Goal: Task Accomplishment & Management: Use online tool/utility

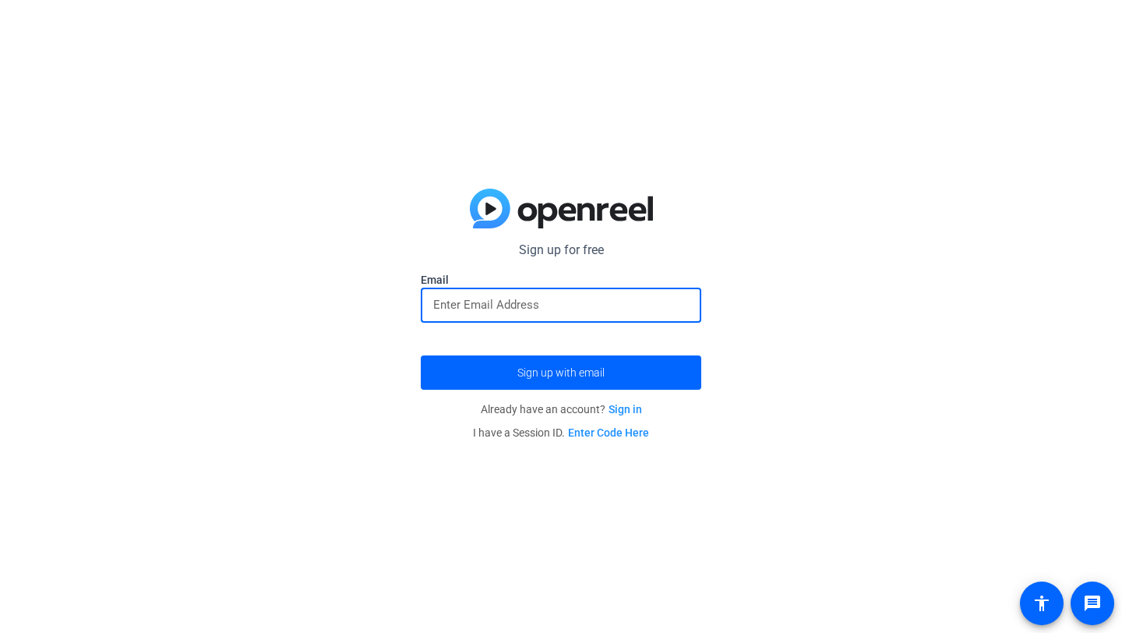
click at [527, 313] on input "email" at bounding box center [561, 304] width 256 height 19
click at [542, 352] on form "Sign up for free Email graham05anderson@icloud.com Sign up with email" at bounding box center [561, 315] width 280 height 149
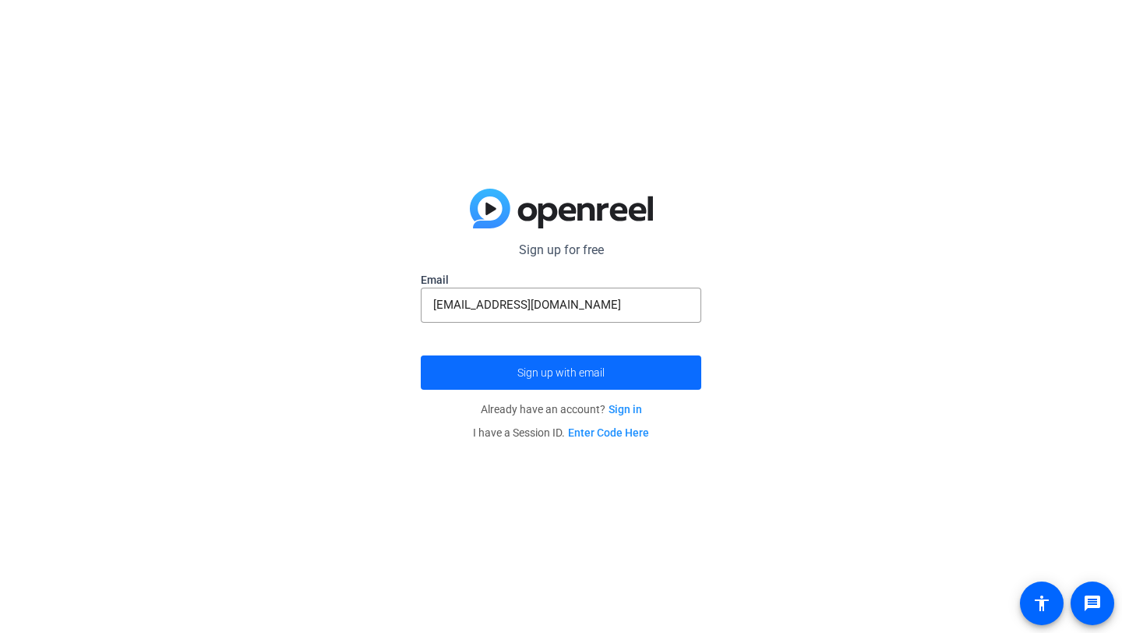
click at [546, 364] on span "submit" at bounding box center [561, 372] width 280 height 37
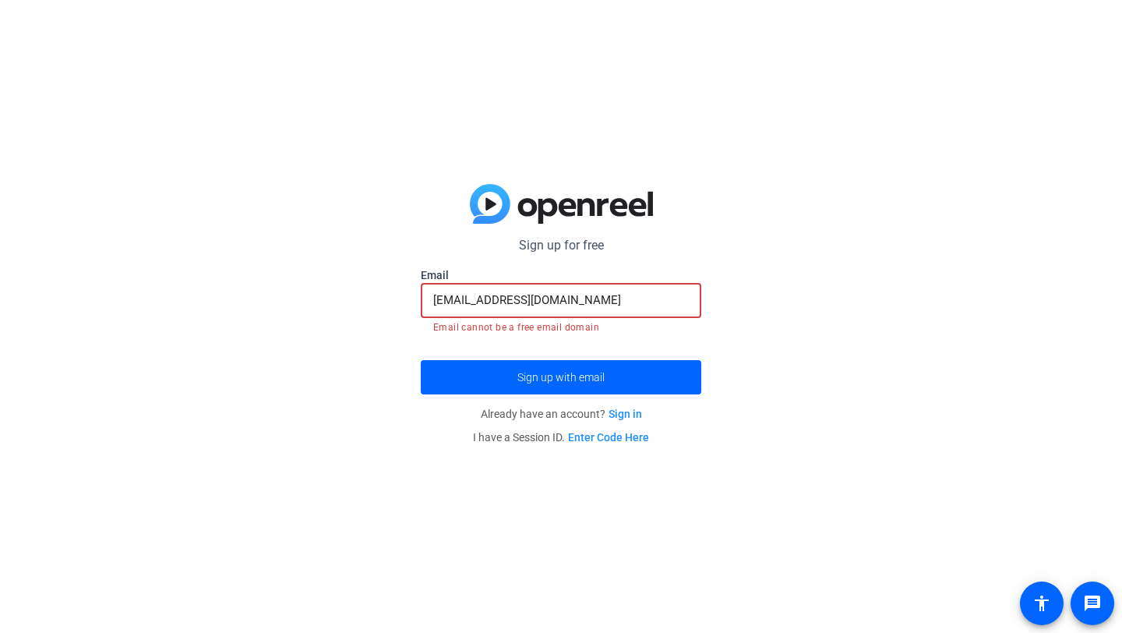
click at [631, 301] on input "graham05anderson@icloud.com" at bounding box center [561, 300] width 256 height 19
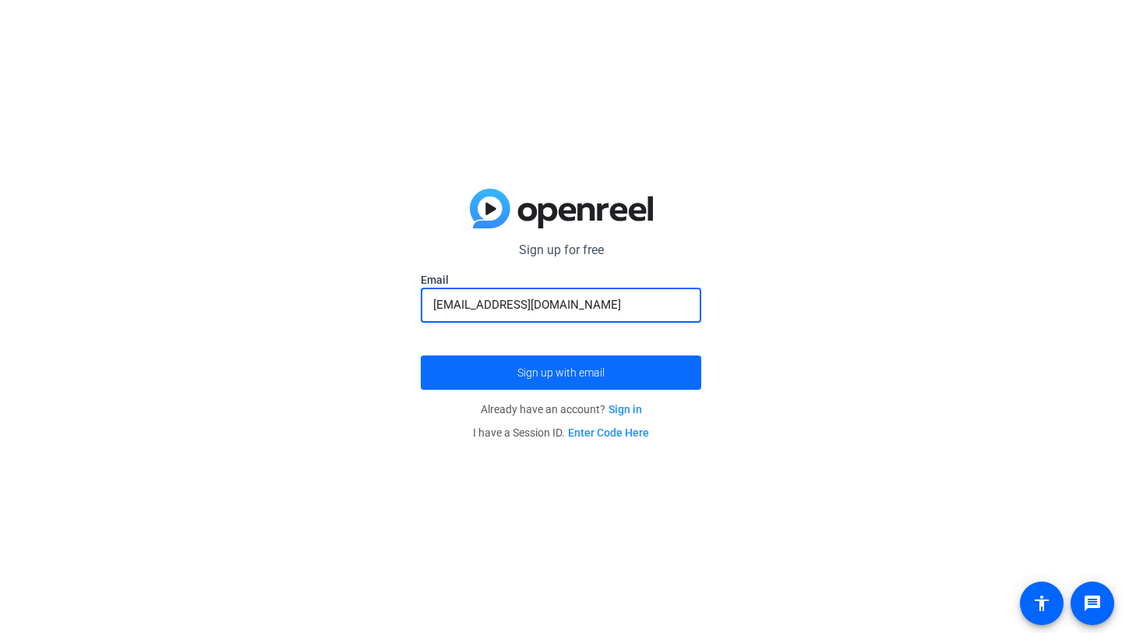
click at [636, 365] on span "submit" at bounding box center [561, 372] width 280 height 37
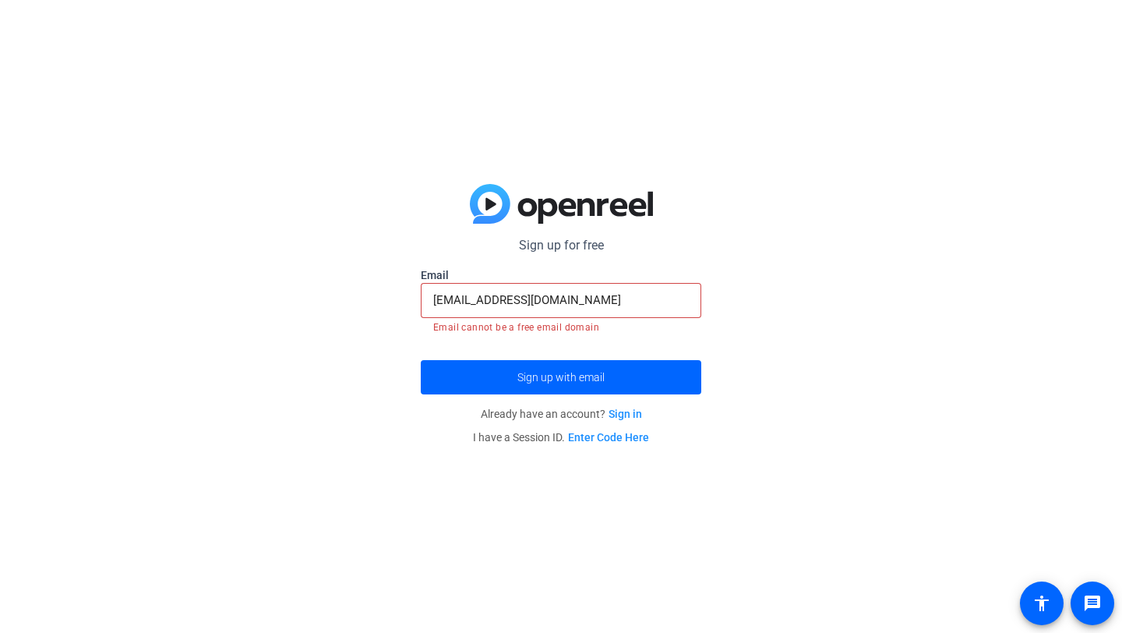
click at [643, 295] on input "grahamtanderson05@gmail.com" at bounding box center [561, 300] width 256 height 19
click at [569, 301] on input "grahamtanderson05@gmail.com" at bounding box center [561, 300] width 256 height 19
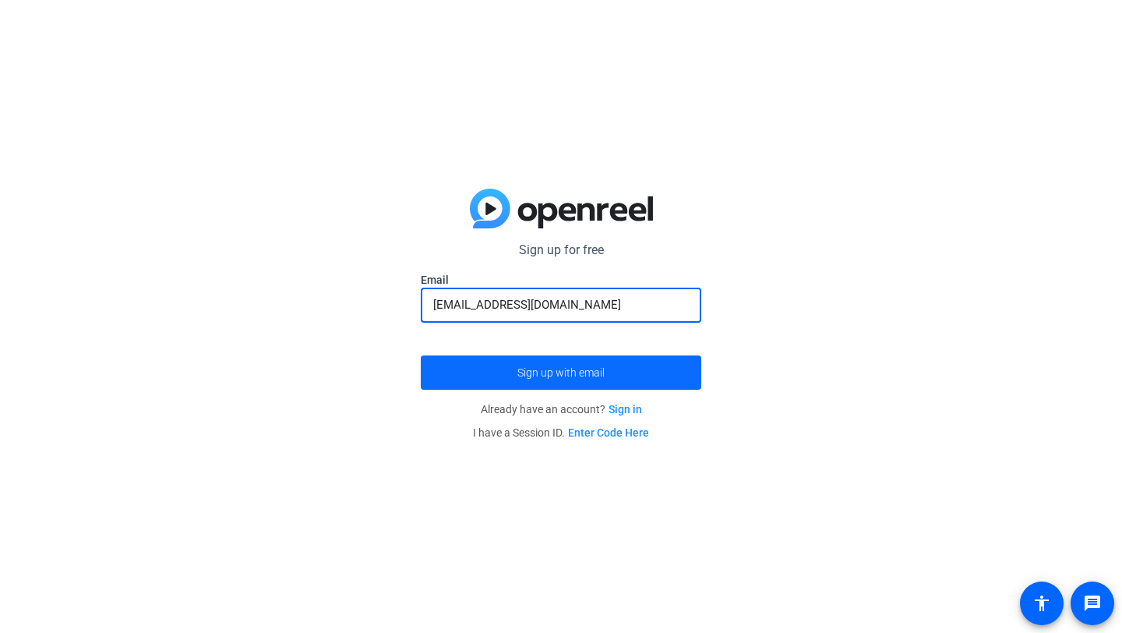
type input "gta51449@uga.edu"
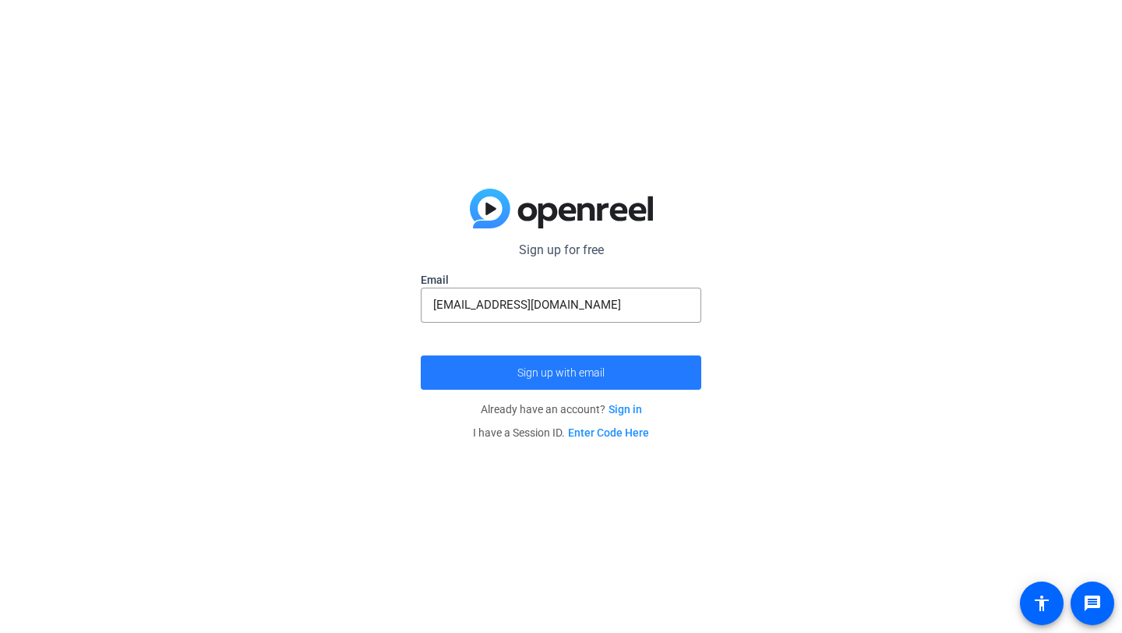
click at [584, 372] on span "Sign up with email" at bounding box center [560, 372] width 87 height 0
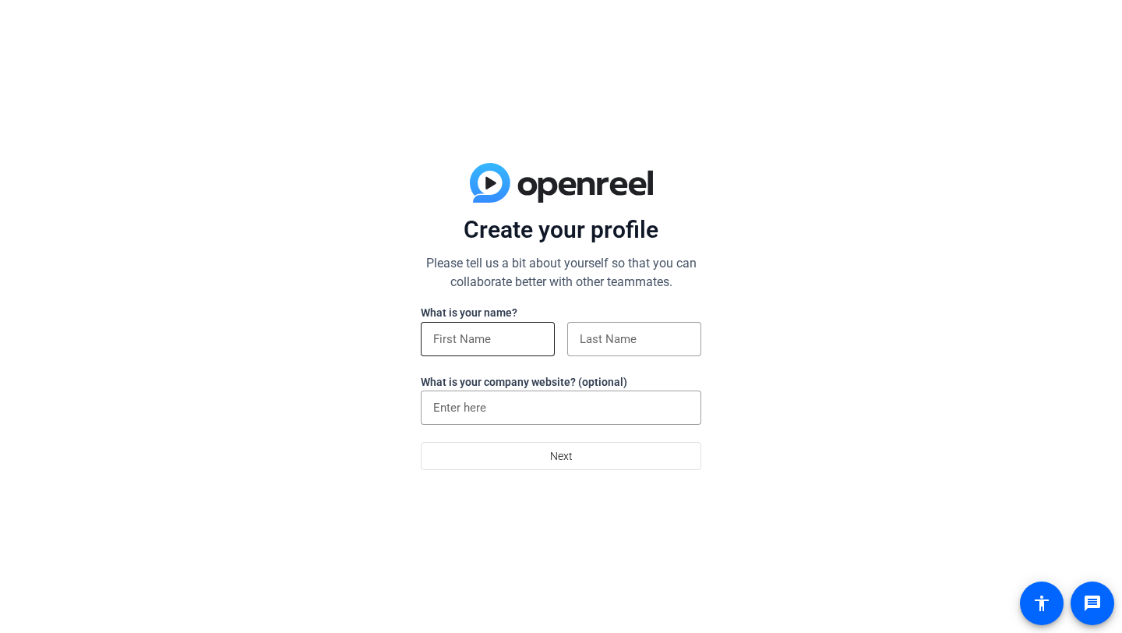
click at [478, 336] on input at bounding box center [487, 339] width 109 height 19
type input "[PERSON_NAME]"
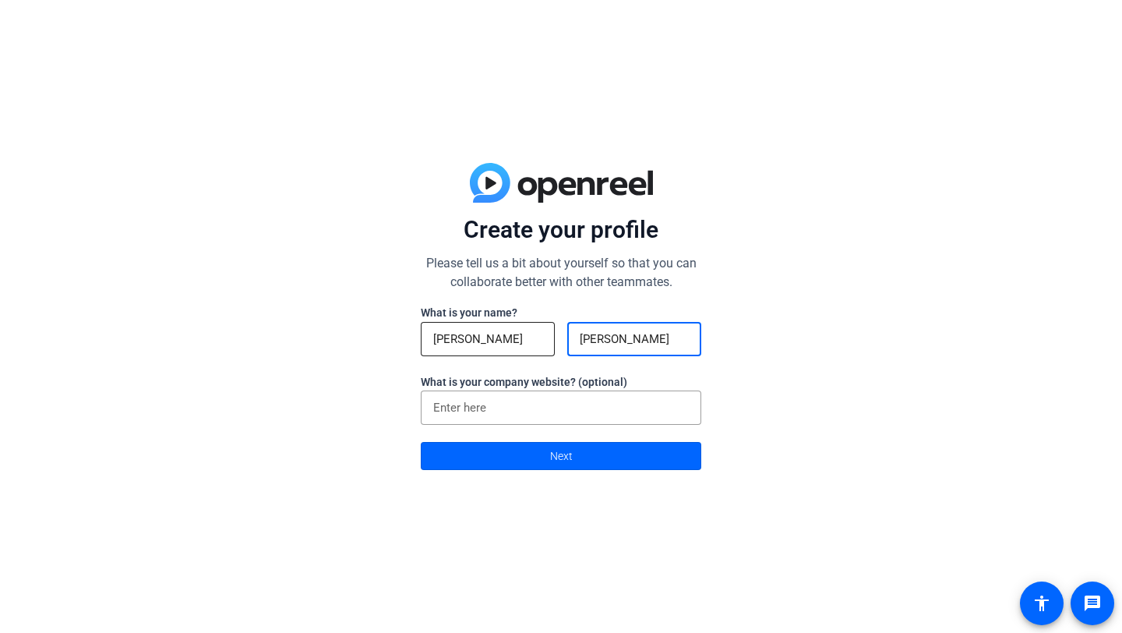
type input "[PERSON_NAME]"
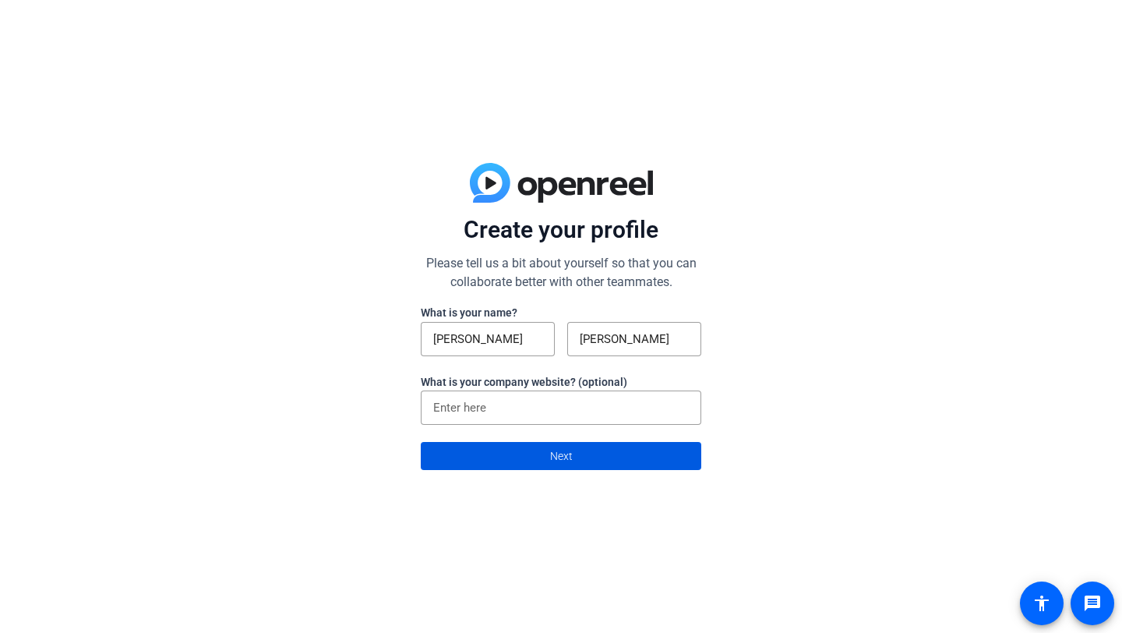
click at [484, 476] on div "Create your profile Please tell us a bit about yourself so that you can collabo…" at bounding box center [561, 316] width 1122 height 633
click at [505, 456] on span at bounding box center [560, 455] width 279 height 37
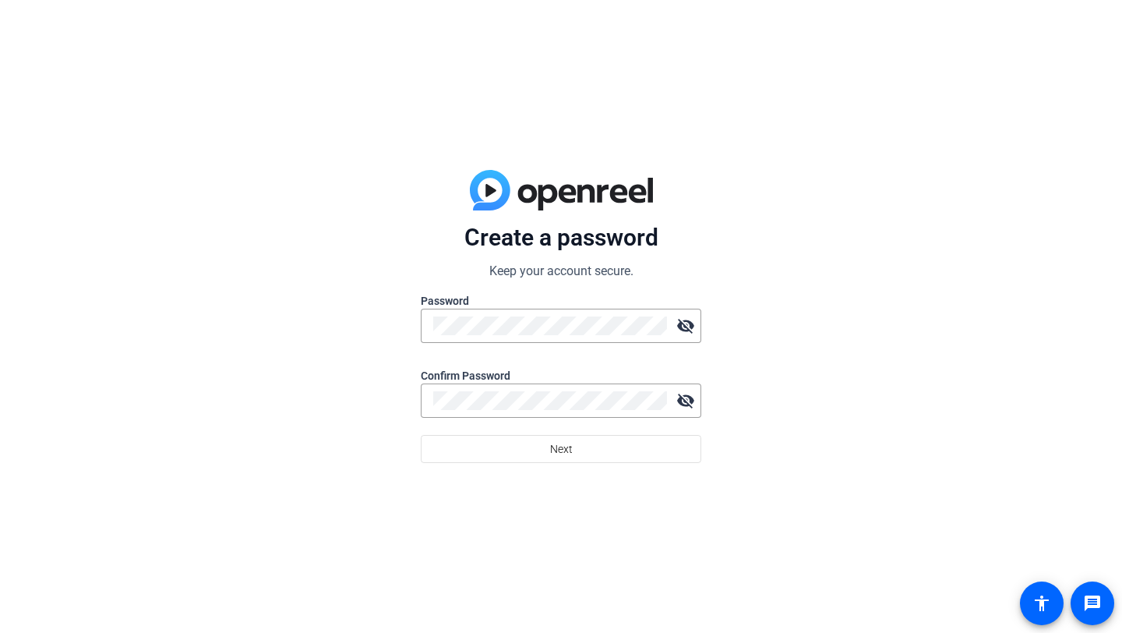
click at [502, 344] on div at bounding box center [561, 351] width 280 height 17
click at [686, 331] on mat-icon "visibility_off" at bounding box center [685, 325] width 31 height 31
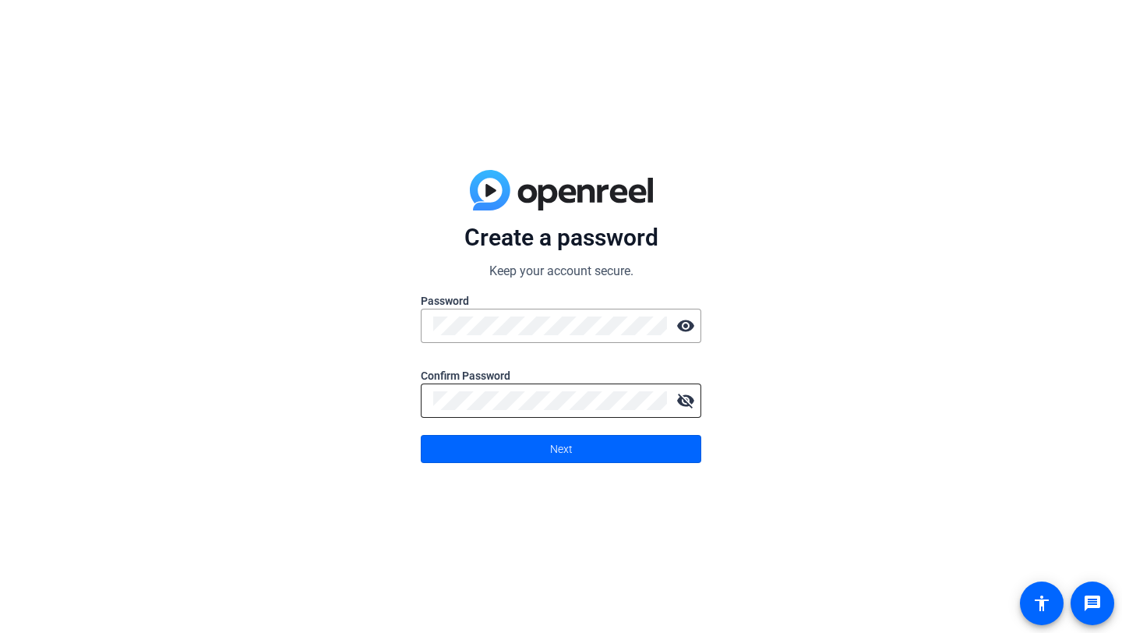
click at [685, 409] on mat-icon "visibility_off" at bounding box center [685, 400] width 31 height 31
click at [632, 464] on span at bounding box center [560, 448] width 279 height 37
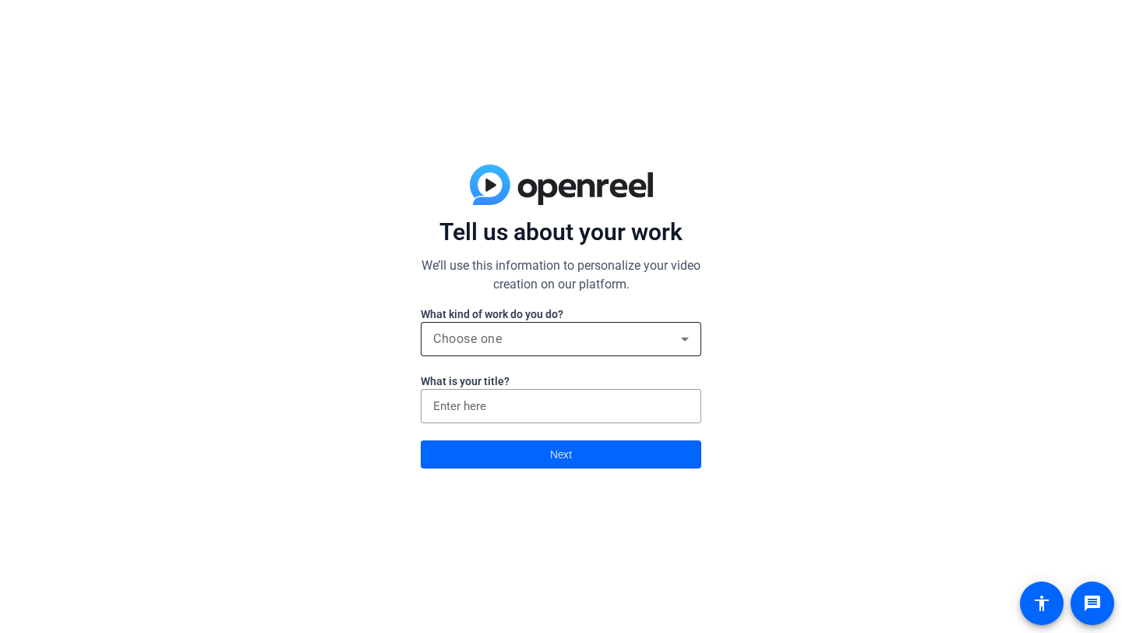
click at [584, 348] on div "Choose one" at bounding box center [561, 339] width 256 height 34
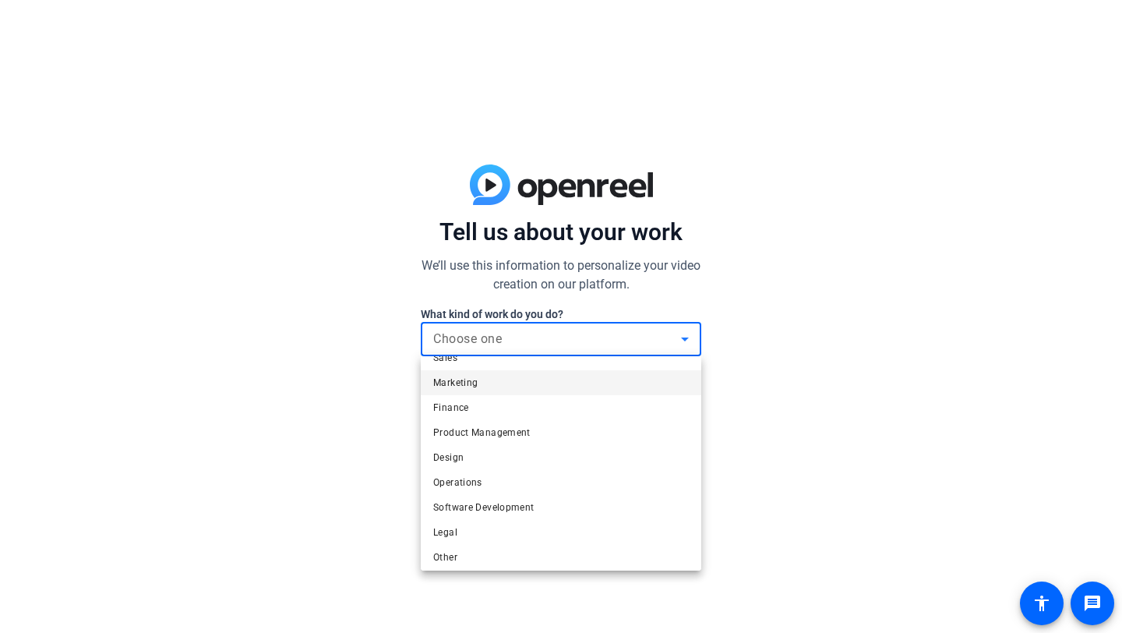
scroll to position [48, 0]
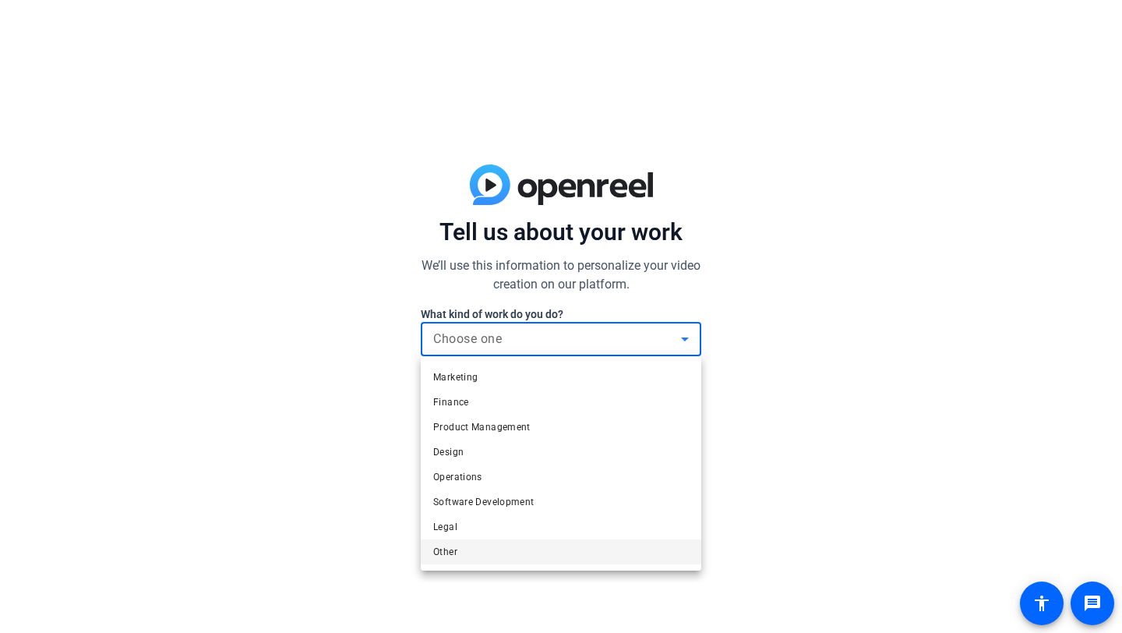
click at [538, 556] on mat-option "Other" at bounding box center [561, 551] width 280 height 25
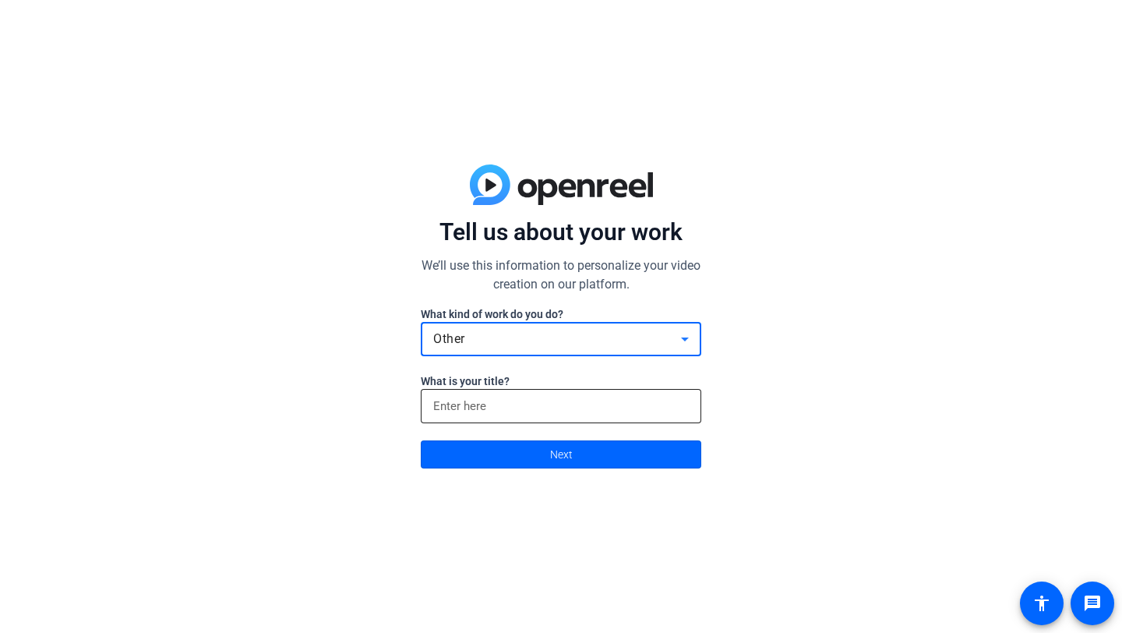
click at [573, 411] on input at bounding box center [561, 406] width 256 height 19
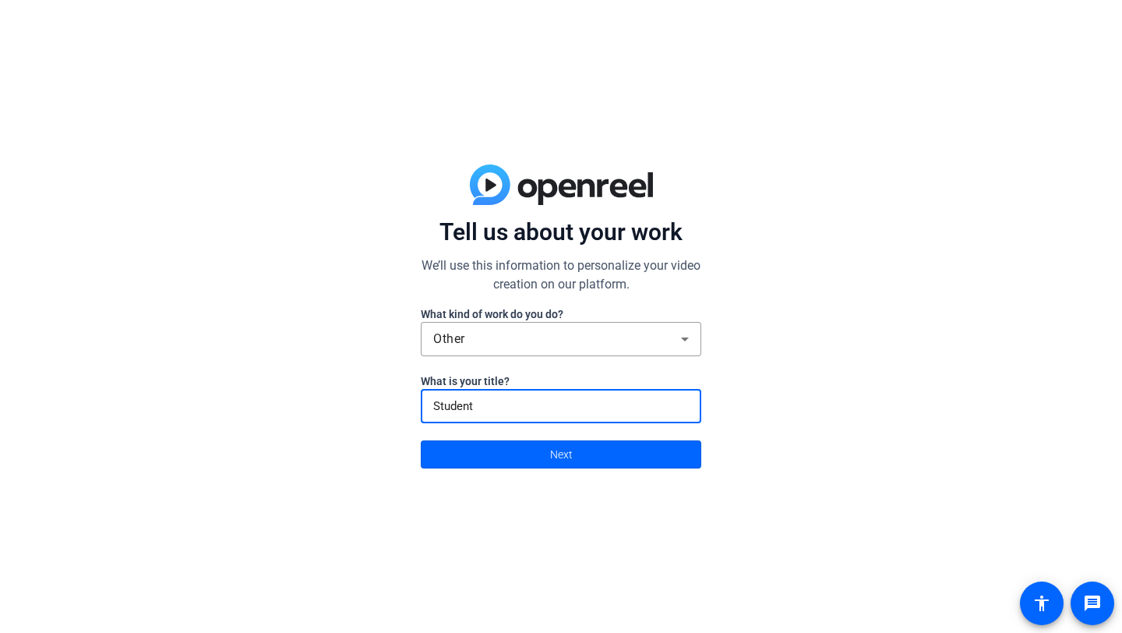
type input "Student"
click at [569, 473] on div "Tell us about your work We’ll use this information to personalize your video cr…" at bounding box center [561, 316] width 1122 height 633
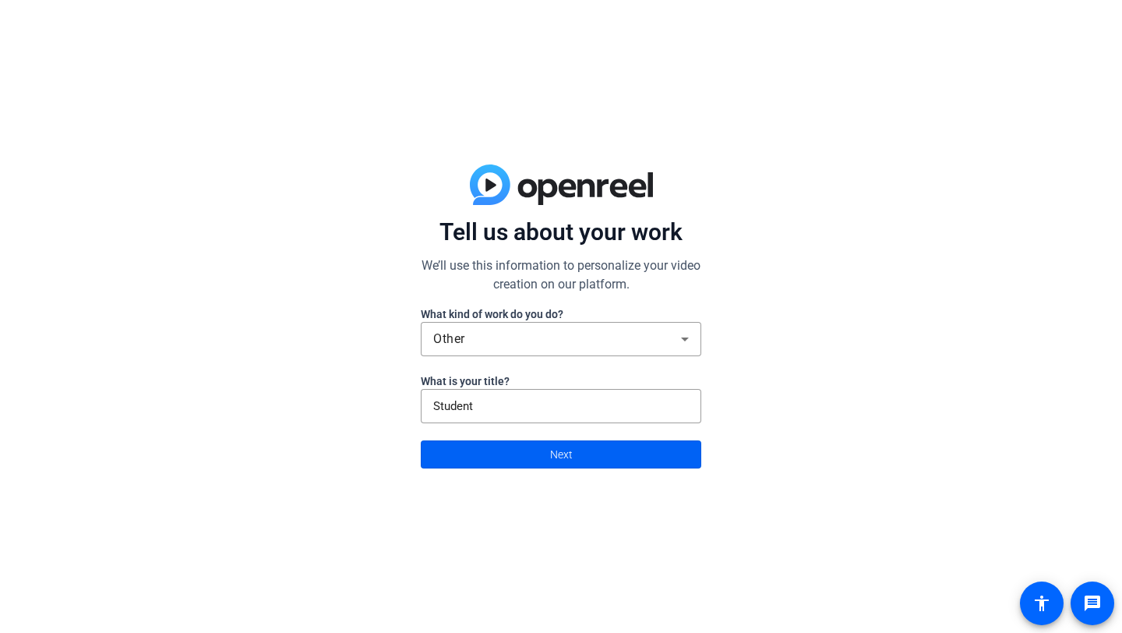
click at [581, 453] on span at bounding box center [560, 453] width 279 height 37
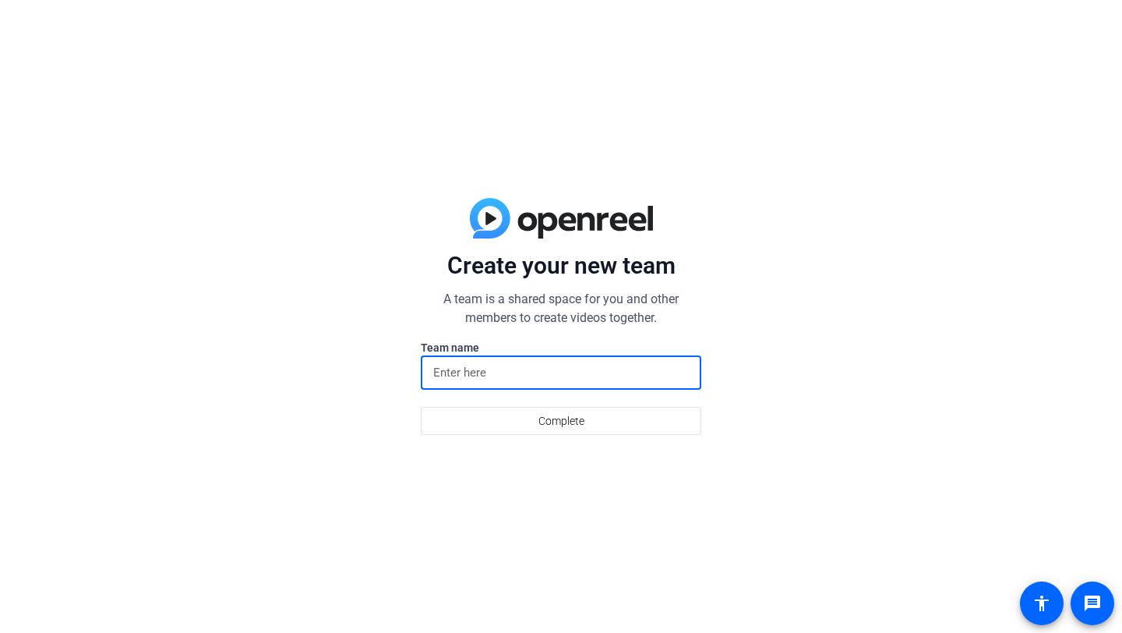
click at [591, 372] on input at bounding box center [561, 372] width 256 height 19
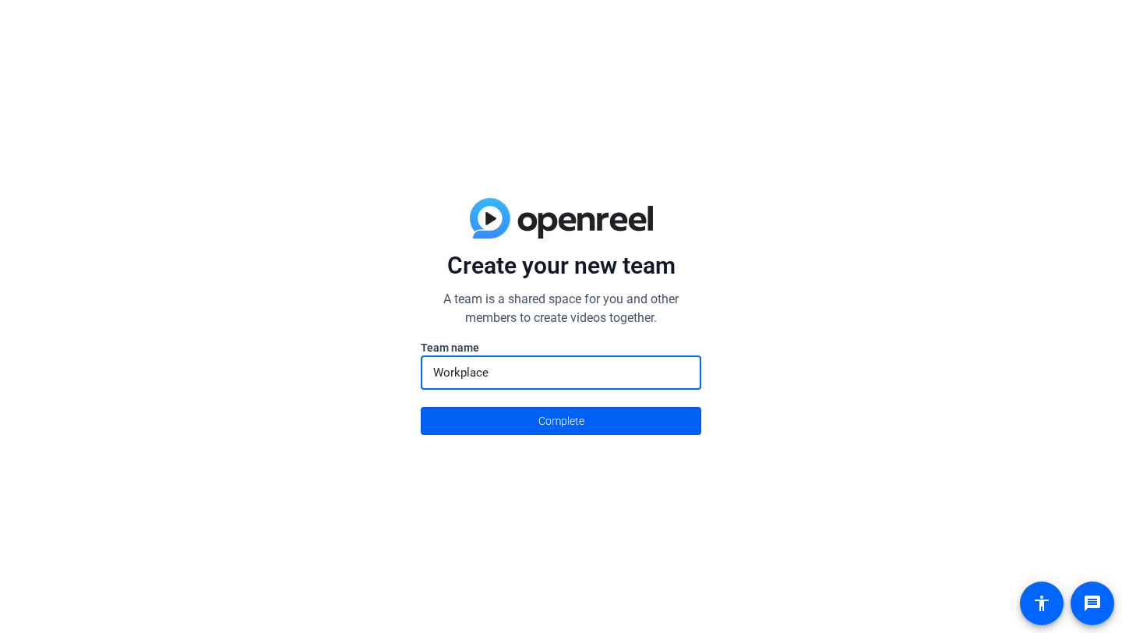
type input "Workplace"
click at [595, 418] on span at bounding box center [560, 420] width 279 height 37
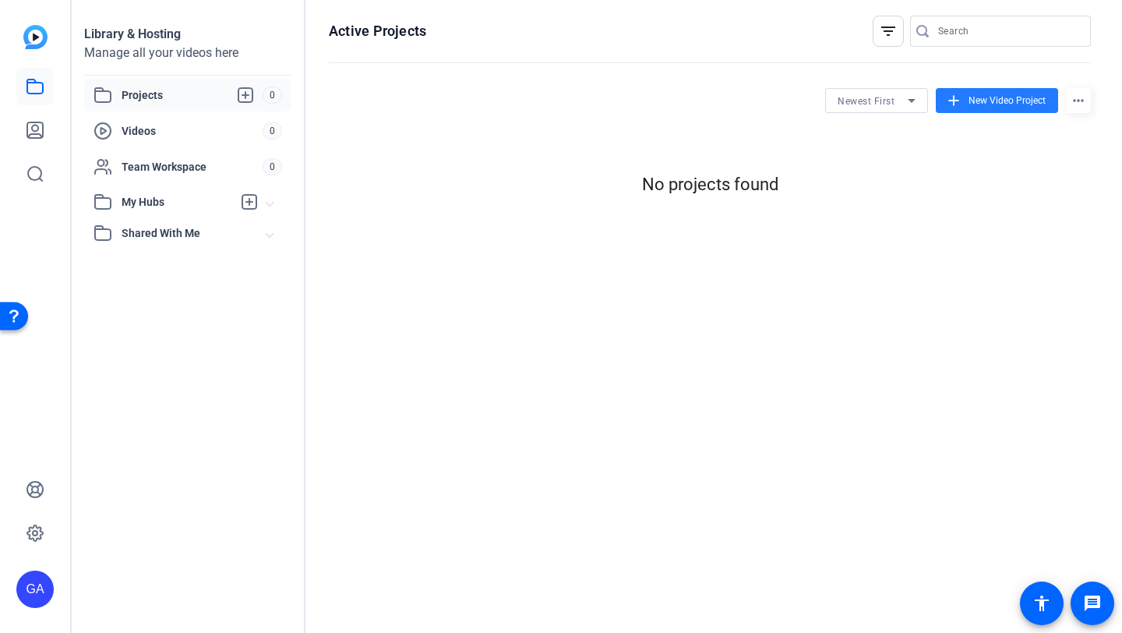
click at [997, 103] on span "New Video Project" at bounding box center [1006, 100] width 77 height 14
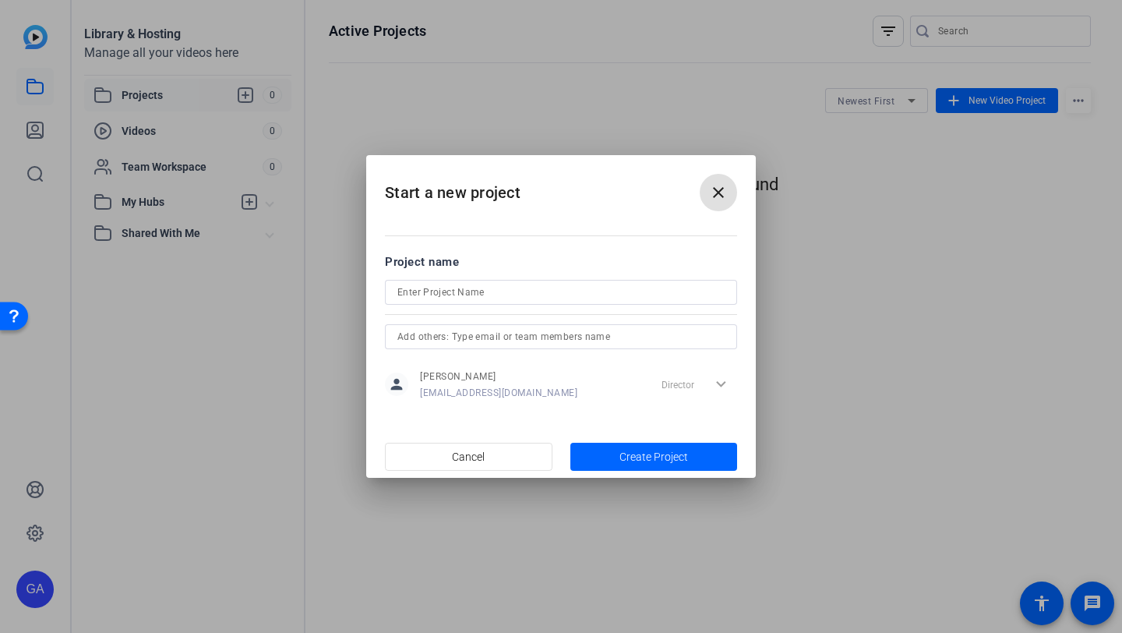
click at [594, 303] on div at bounding box center [560, 292] width 327 height 25
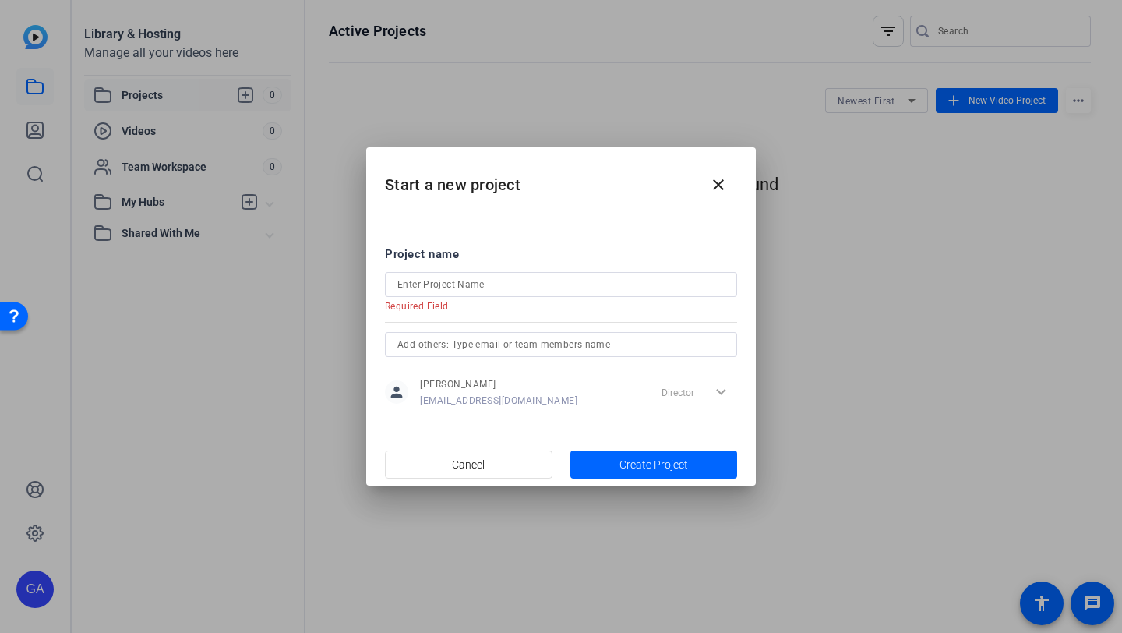
click at [604, 278] on form "Project name Required Field person Graham Anderson gta51449@uga.edu Director ex…" at bounding box center [561, 328] width 352 height 166
click at [603, 298] on mat-error "Required Field" at bounding box center [555, 305] width 340 height 16
click at [605, 290] on input at bounding box center [560, 284] width 327 height 19
click at [724, 178] on mat-icon "close" at bounding box center [718, 184] width 19 height 19
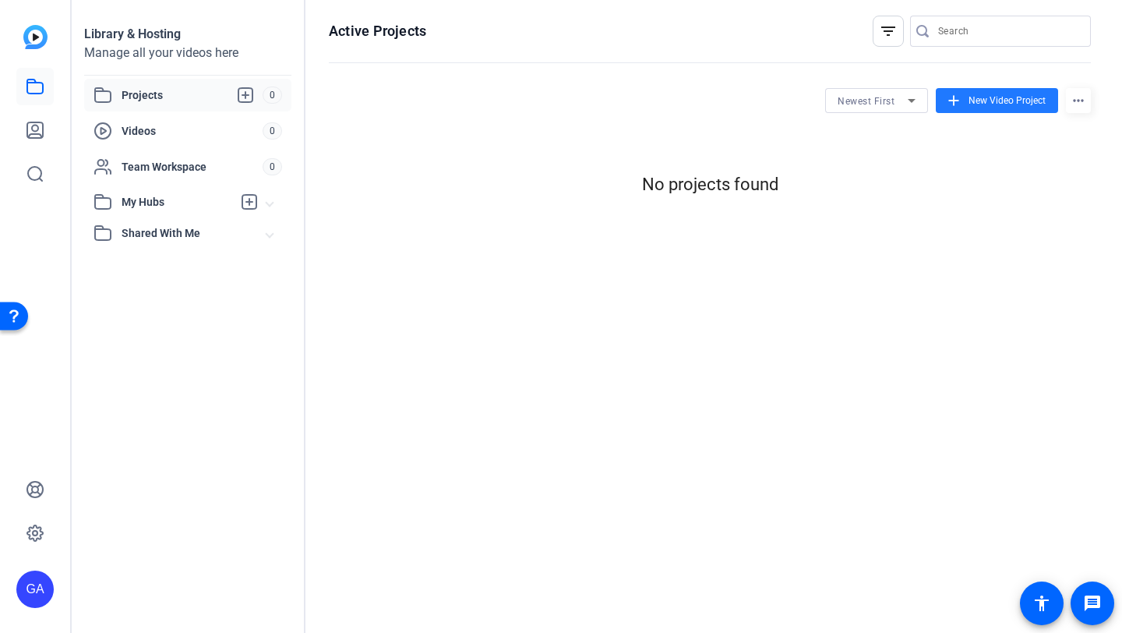
click at [82, 143] on div "Library & Hosting Manage all your videos here Projects 0 Videos 0 Team Workspac…" at bounding box center [189, 316] width 234 height 633
click at [136, 143] on div "Videos 0" at bounding box center [187, 131] width 207 height 33
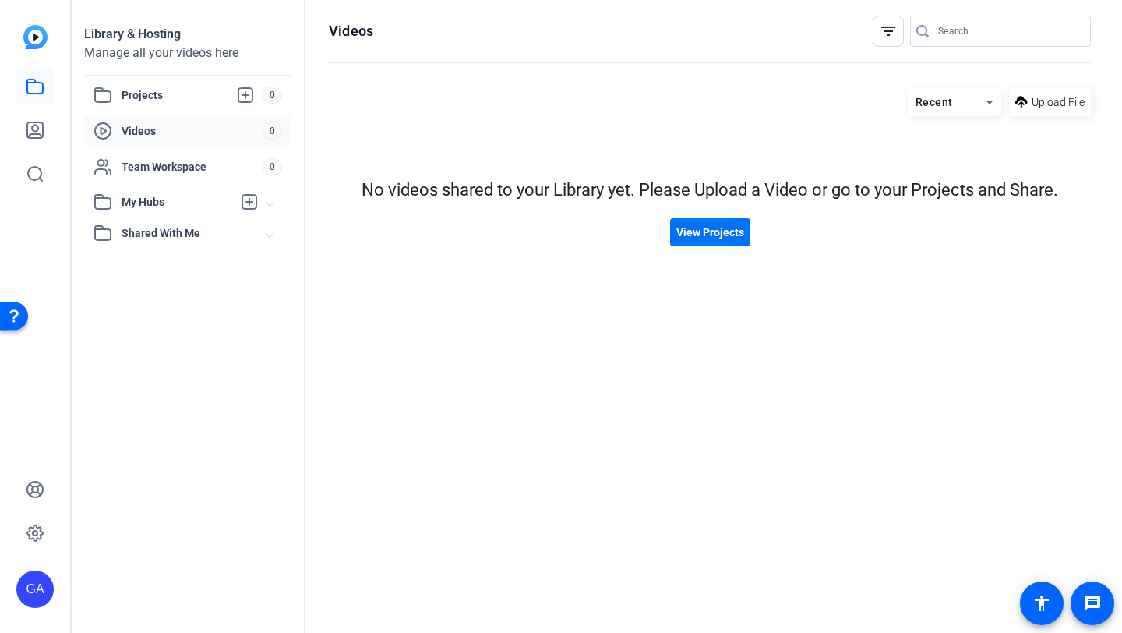
click at [697, 242] on span at bounding box center [710, 231] width 80 height 37
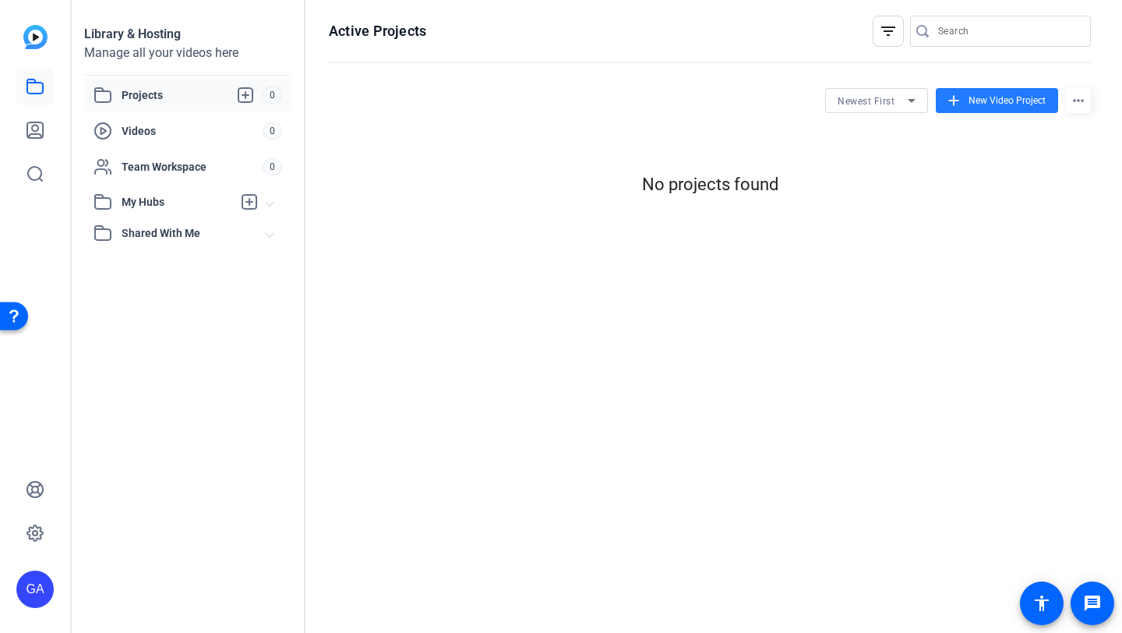
click at [970, 96] on span "New Video Project" at bounding box center [1006, 100] width 77 height 14
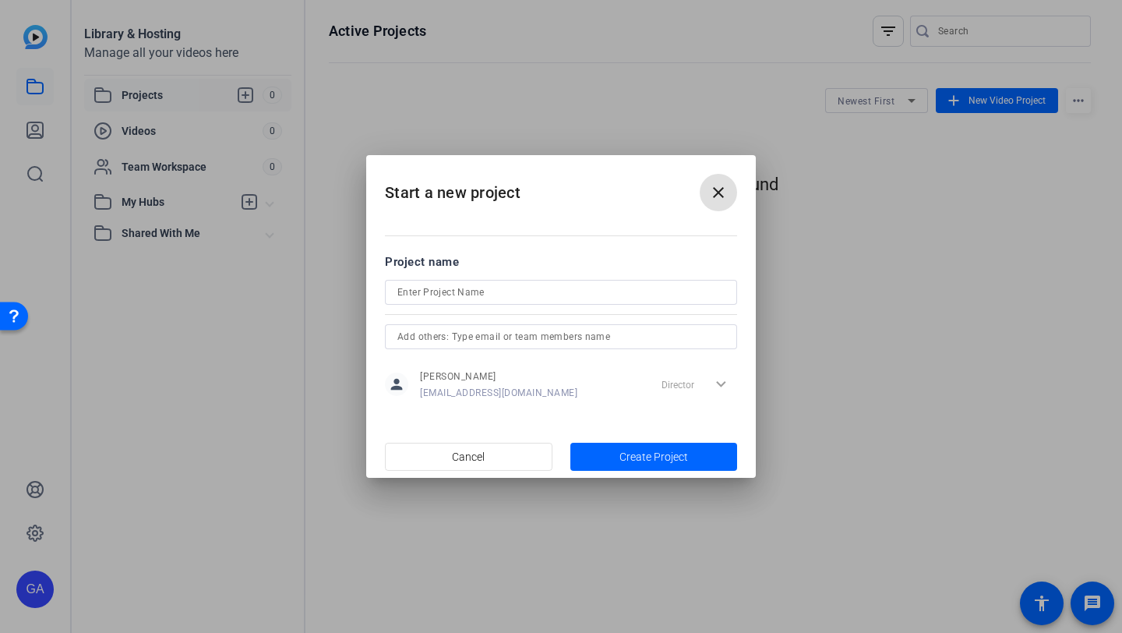
click at [574, 319] on div at bounding box center [561, 313] width 352 height 17
click at [582, 278] on form "Project name person Graham Anderson gta51449@uga.edu Director expand_more" at bounding box center [561, 328] width 352 height 150
click at [581, 307] on div at bounding box center [561, 313] width 352 height 17
click at [586, 298] on input at bounding box center [560, 292] width 327 height 19
type input "BUSN4900"
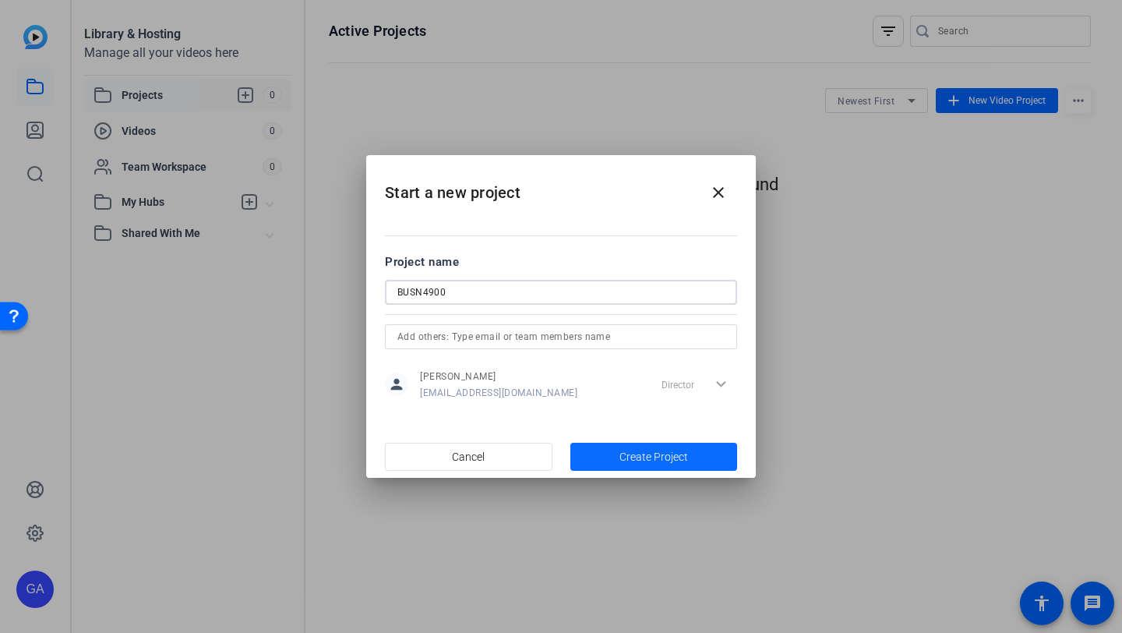
click at [621, 452] on span "Create Project" at bounding box center [653, 457] width 69 height 16
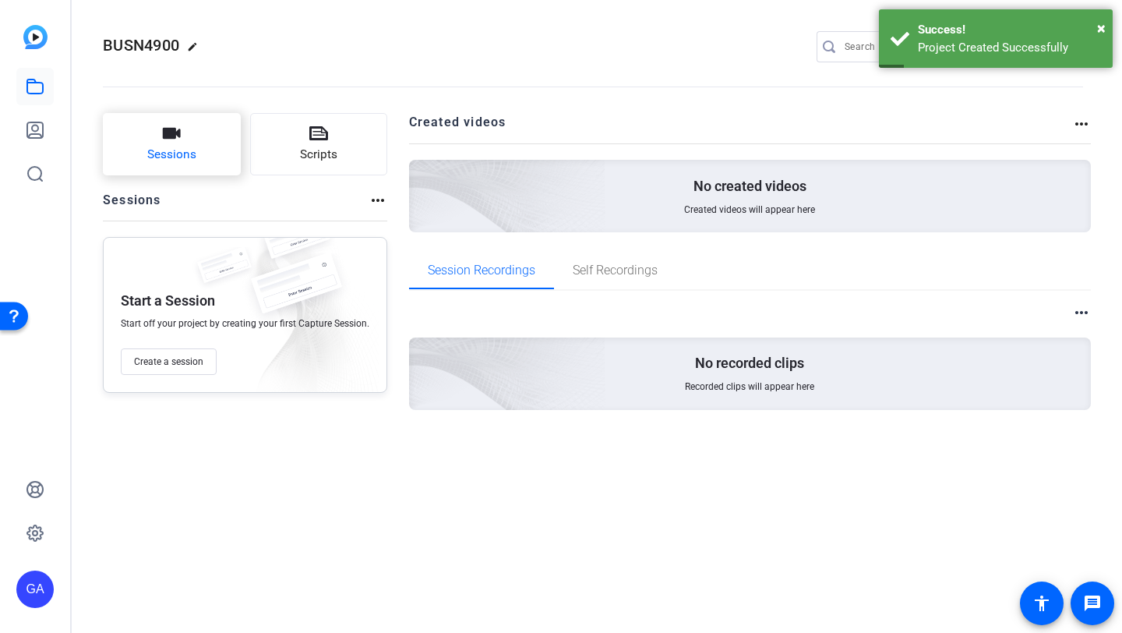
click at [168, 155] on span "Sessions" at bounding box center [171, 155] width 49 height 18
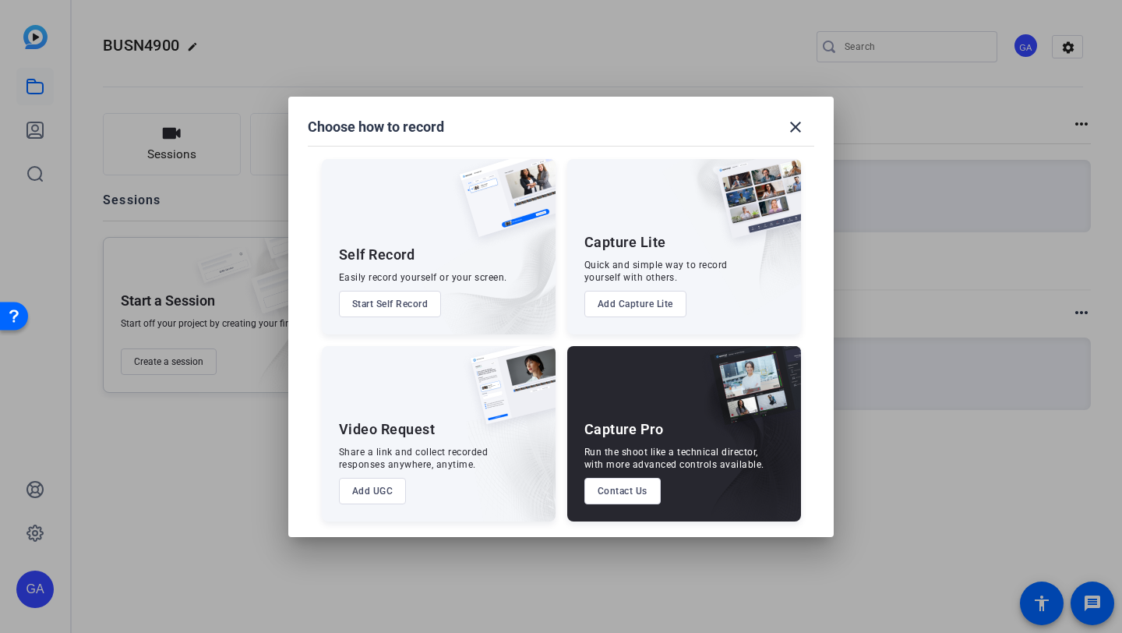
click at [379, 306] on button "Start Self Record" at bounding box center [390, 304] width 103 height 26
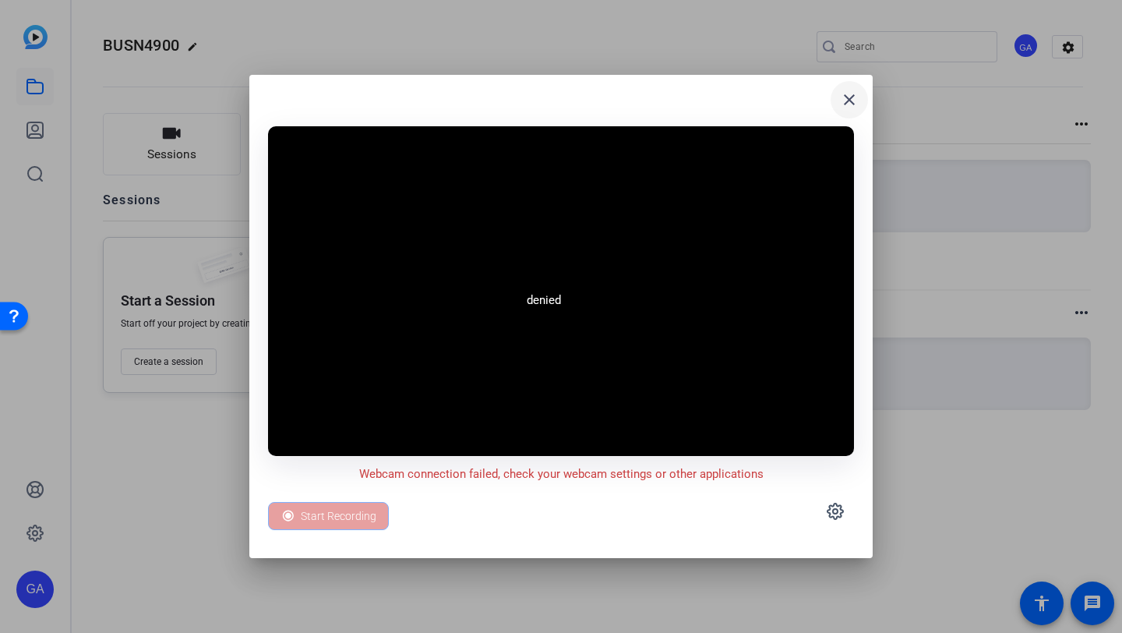
click at [847, 111] on span at bounding box center [848, 99] width 37 height 37
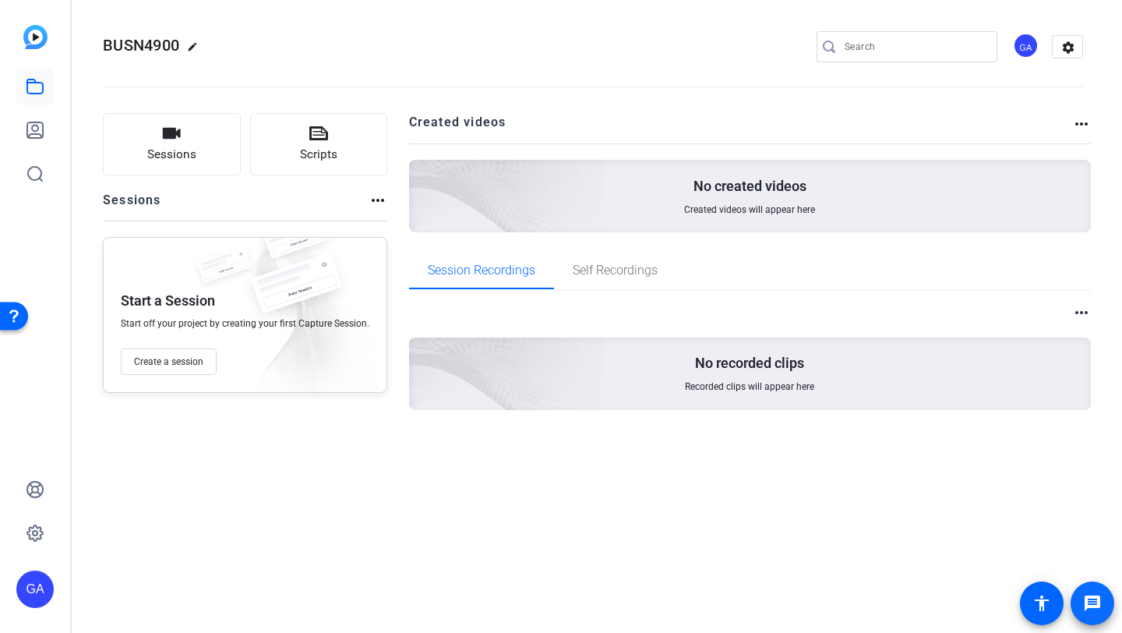
click at [1104, 591] on span at bounding box center [1092, 602] width 37 height 37
click at [601, 278] on span "Self Recordings" at bounding box center [615, 270] width 85 height 37
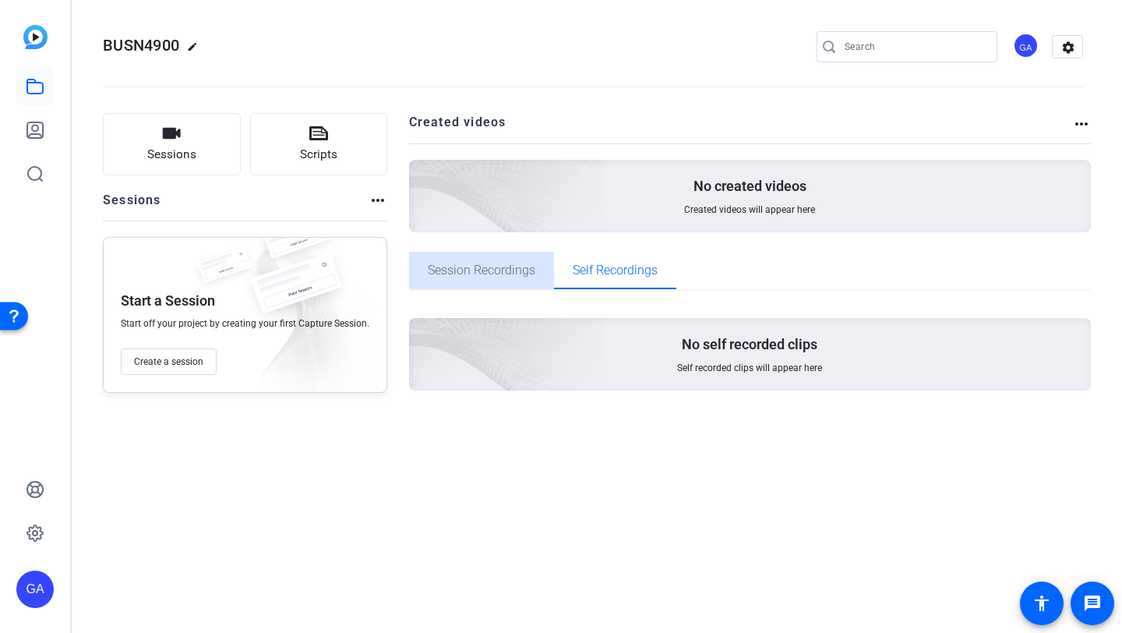
click at [498, 273] on span "Session Recordings" at bounding box center [482, 270] width 108 height 12
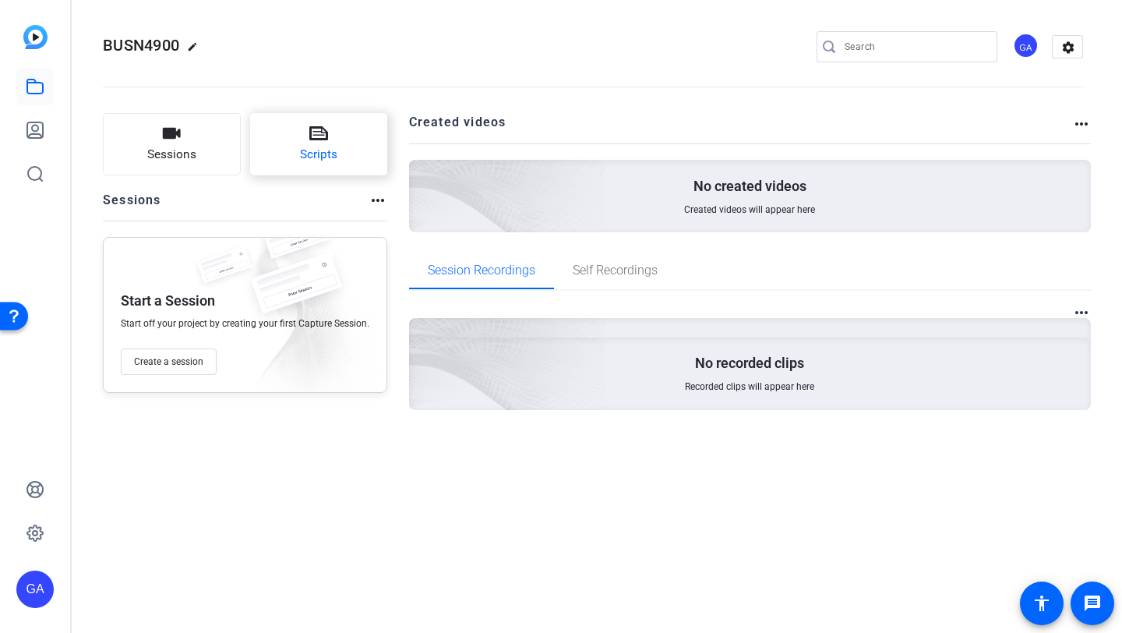
click at [333, 152] on span "Scripts" at bounding box center [318, 155] width 37 height 18
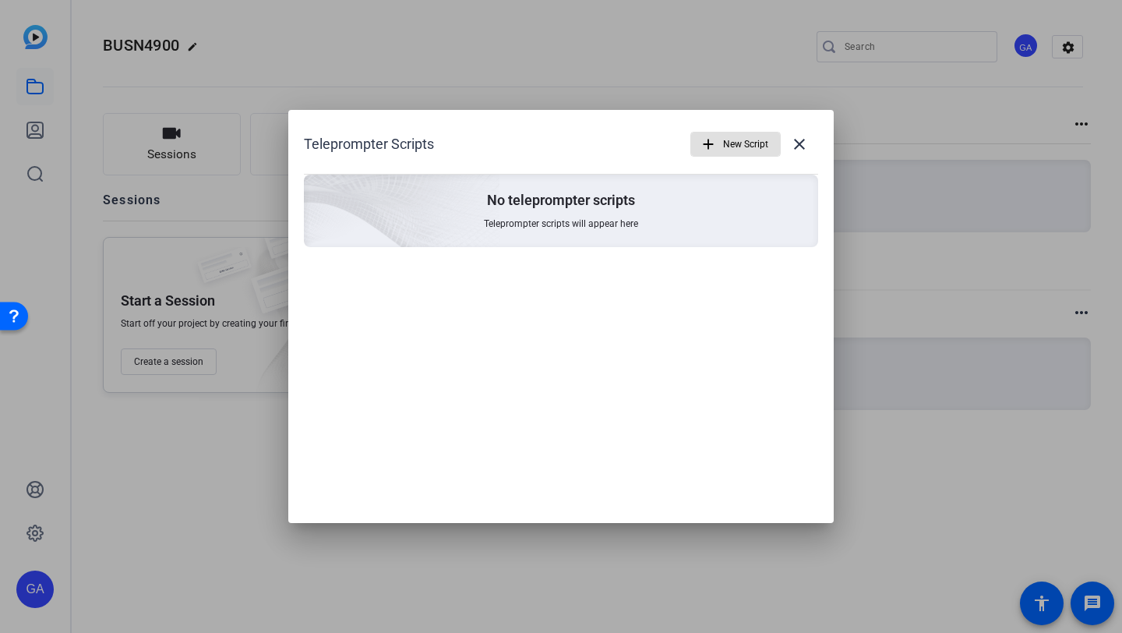
click at [726, 157] on span "New Script" at bounding box center [745, 144] width 45 height 30
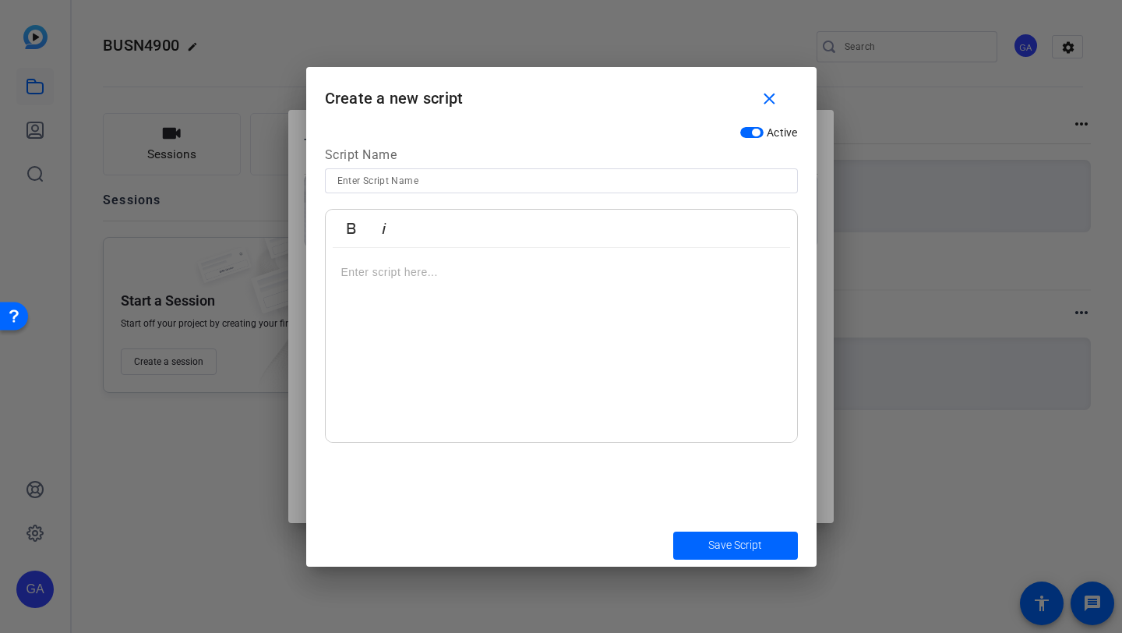
click at [787, 76] on h1 "Create a new script close" at bounding box center [561, 92] width 510 height 51
click at [787, 98] on span "button" at bounding box center [773, 99] width 50 height 37
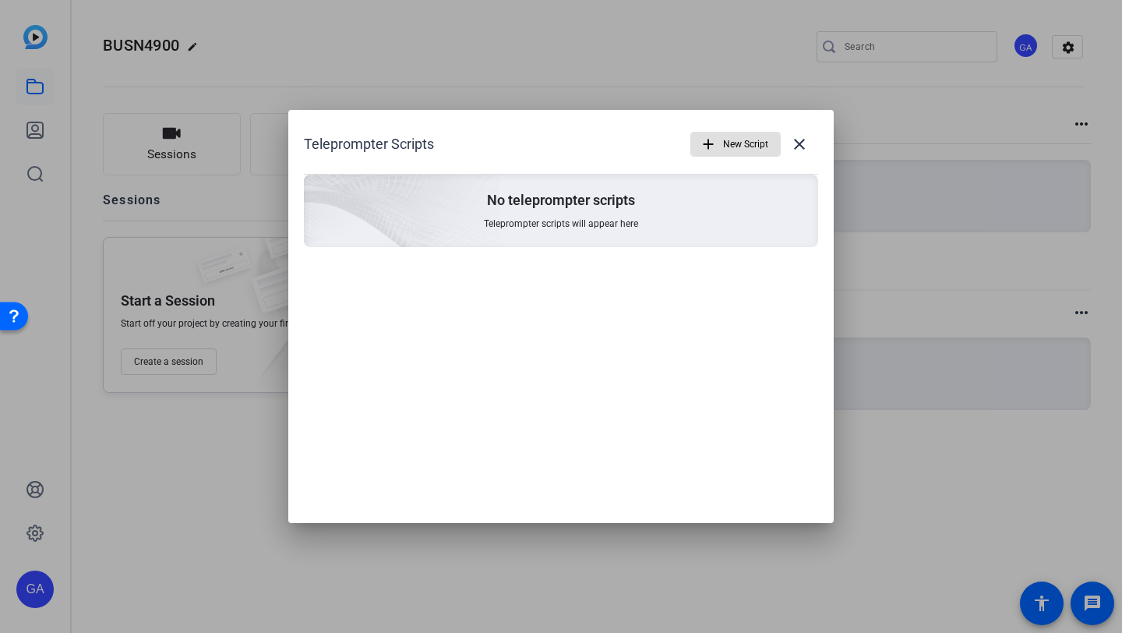
click at [830, 135] on div "Teleprompter Scripts add New Script close No teleprompter scripts Teleprompter …" at bounding box center [560, 186] width 545 height 153
click at [789, 138] on button "close" at bounding box center [799, 143] width 37 height 37
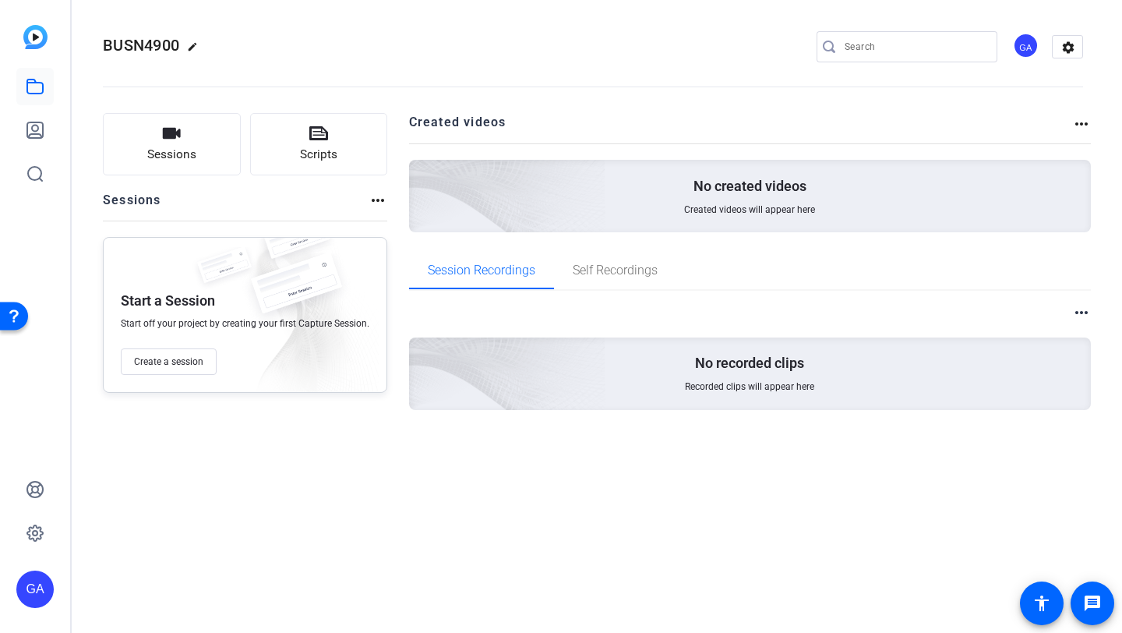
click at [12, 320] on div "Open Resource Center" at bounding box center [14, 315] width 12 height 12
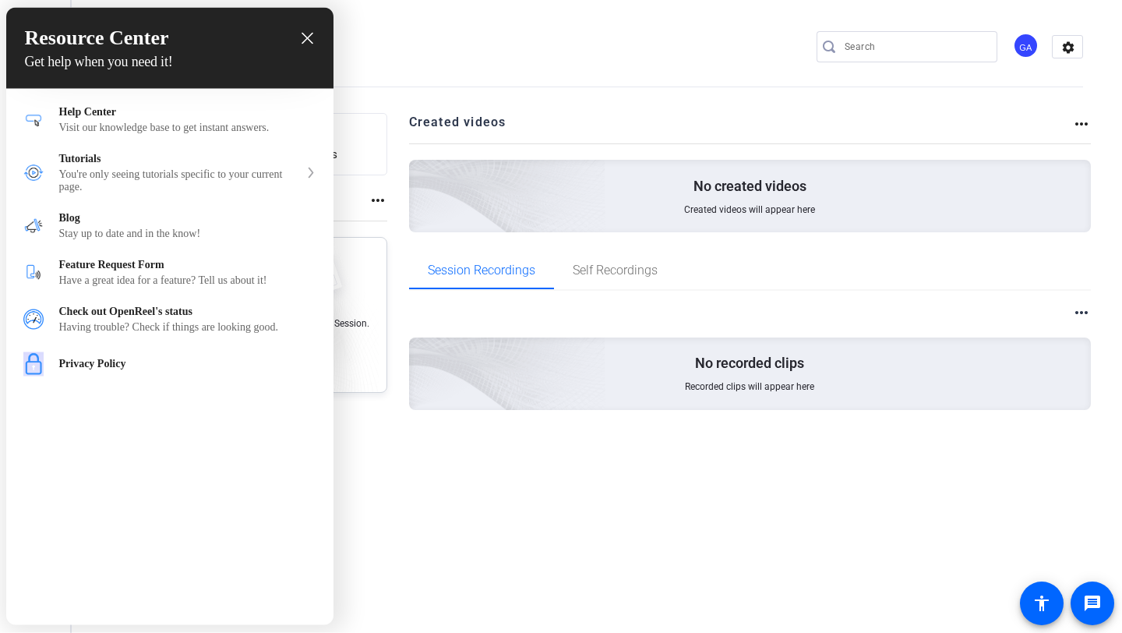
click at [248, 93] on div "Help Center Visit our knowledge base to get instant answers. Tutorials You're o…" at bounding box center [169, 237] width 327 height 297
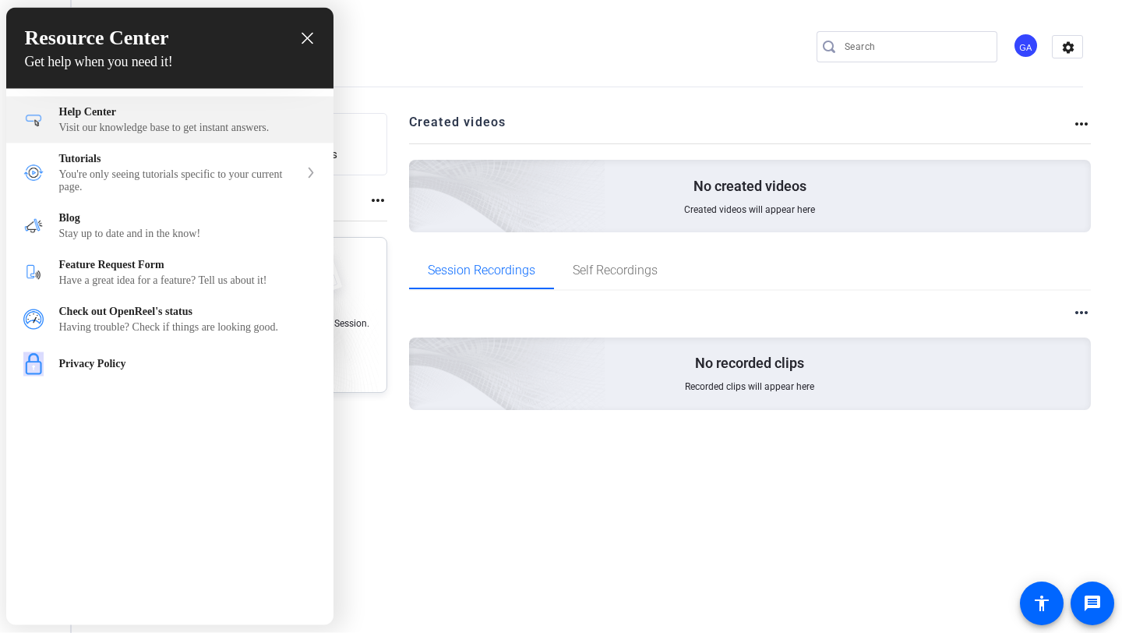
click at [248, 117] on div "Help Center" at bounding box center [187, 112] width 257 height 12
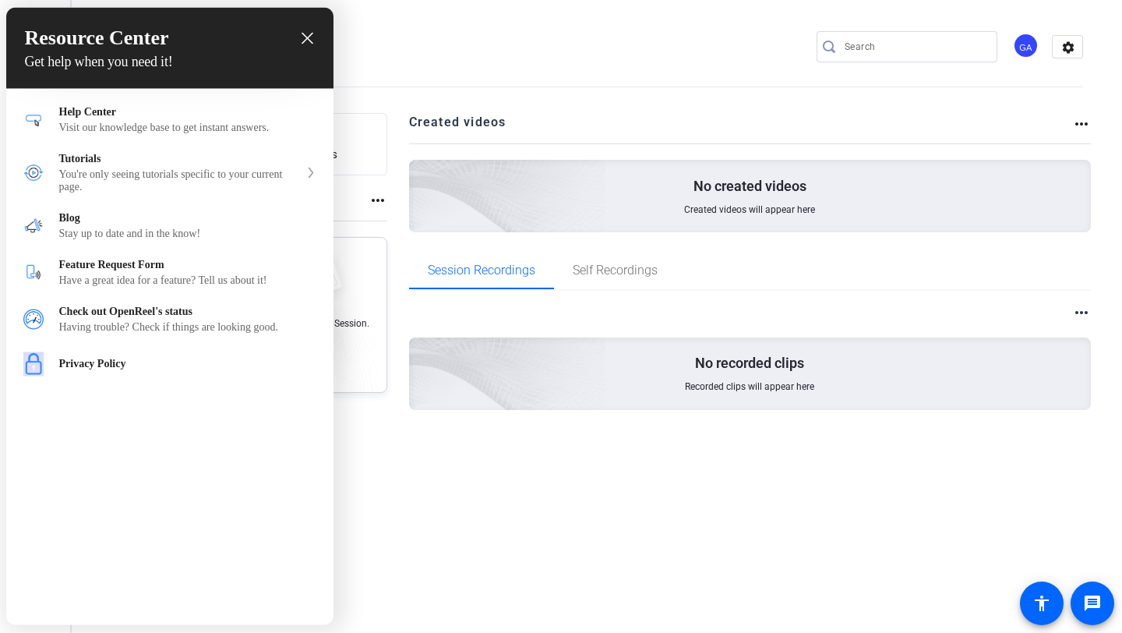
click at [299, 27] on h3 "Resource Center" at bounding box center [170, 37] width 290 height 23
click at [316, 49] on div "Resource Center Get help when you need it!" at bounding box center [169, 48] width 327 height 81
click at [321, 48] on div "Resource Center Get help when you need it!" at bounding box center [169, 48] width 327 height 81
click at [312, 42] on icon "close resource center" at bounding box center [307, 39] width 12 height 12
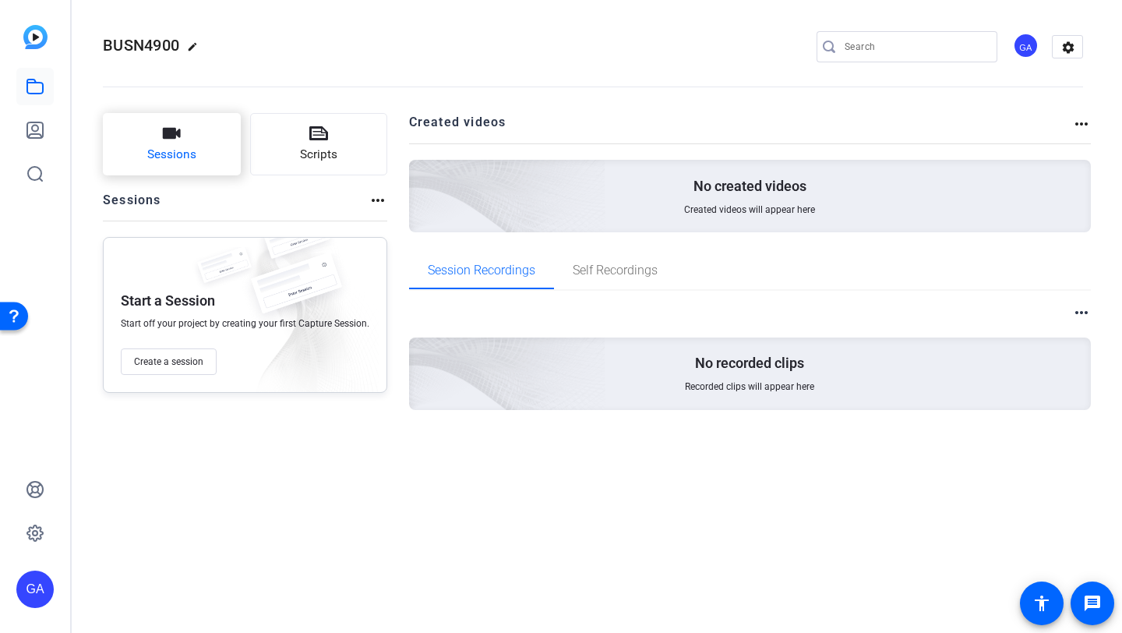
click at [199, 158] on button "Sessions" at bounding box center [172, 144] width 138 height 62
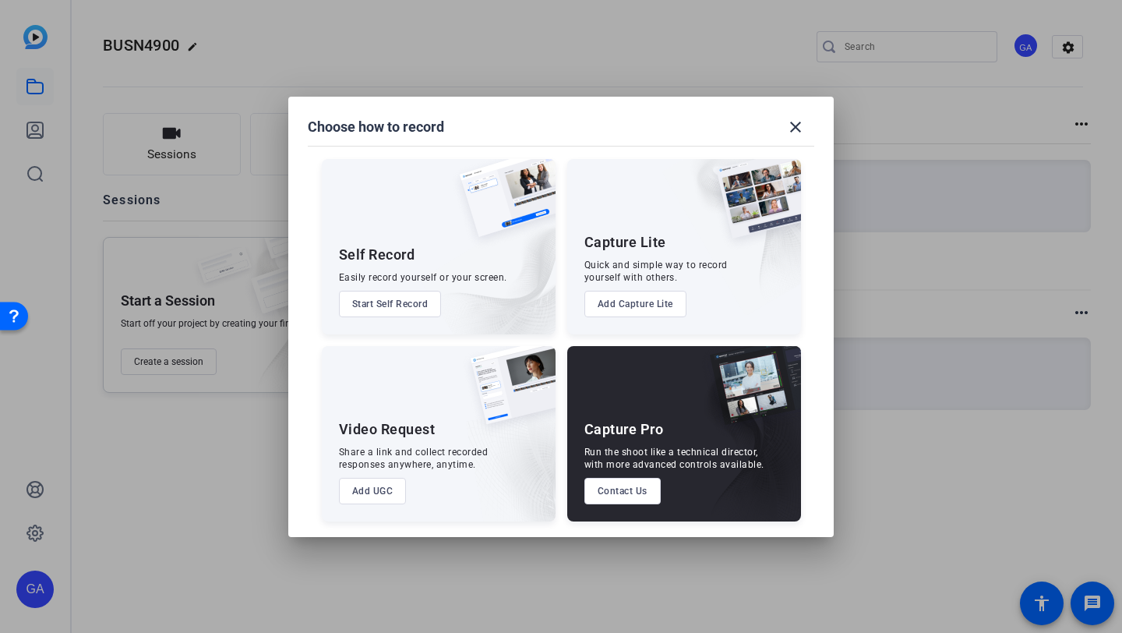
click at [632, 288] on div "Capture Lite Quick and simple way to record yourself with others. Add Capture L…" at bounding box center [684, 246] width 234 height 175
click at [634, 296] on button "Add Capture Lite" at bounding box center [635, 304] width 102 height 26
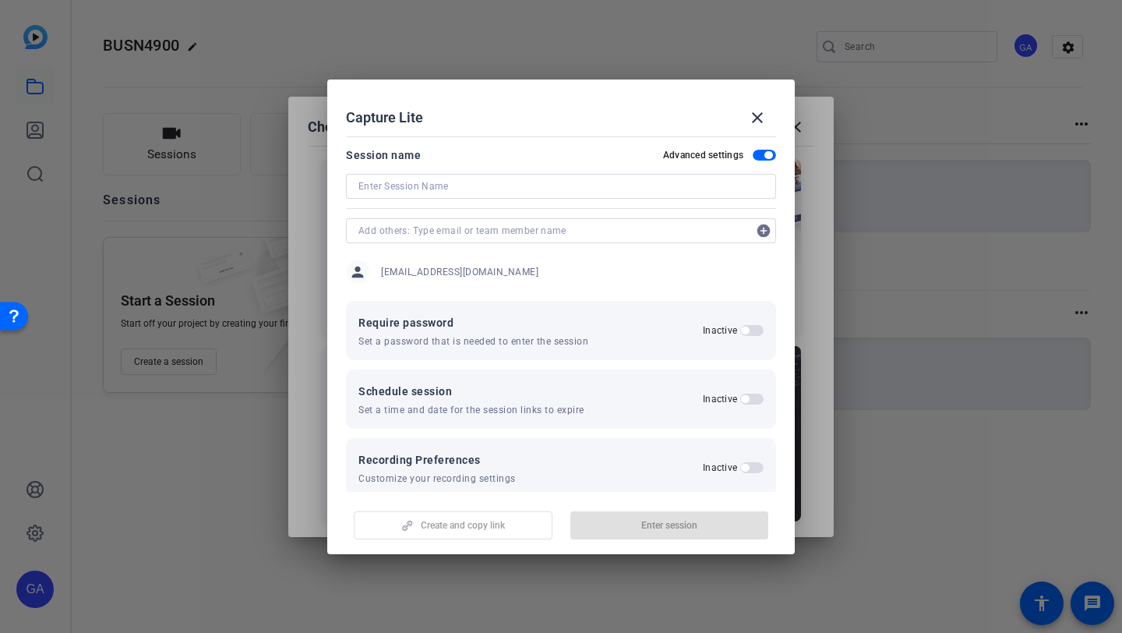
click at [594, 184] on input at bounding box center [560, 186] width 405 height 19
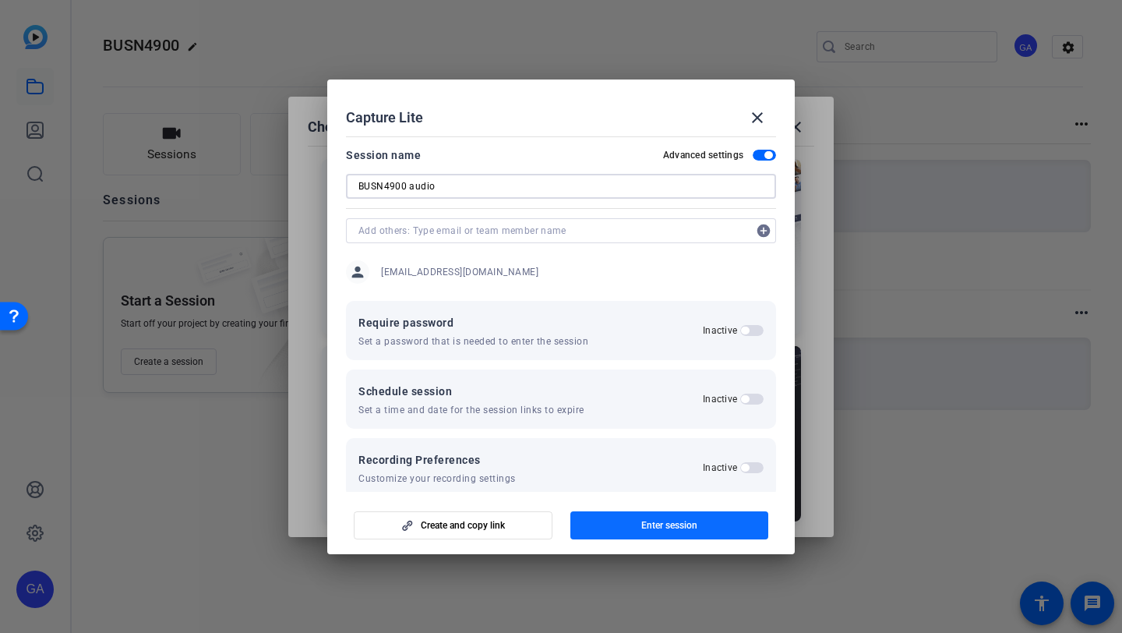
type input "BUSN4900 audio"
click at [644, 520] on span "Enter session" at bounding box center [669, 525] width 56 height 12
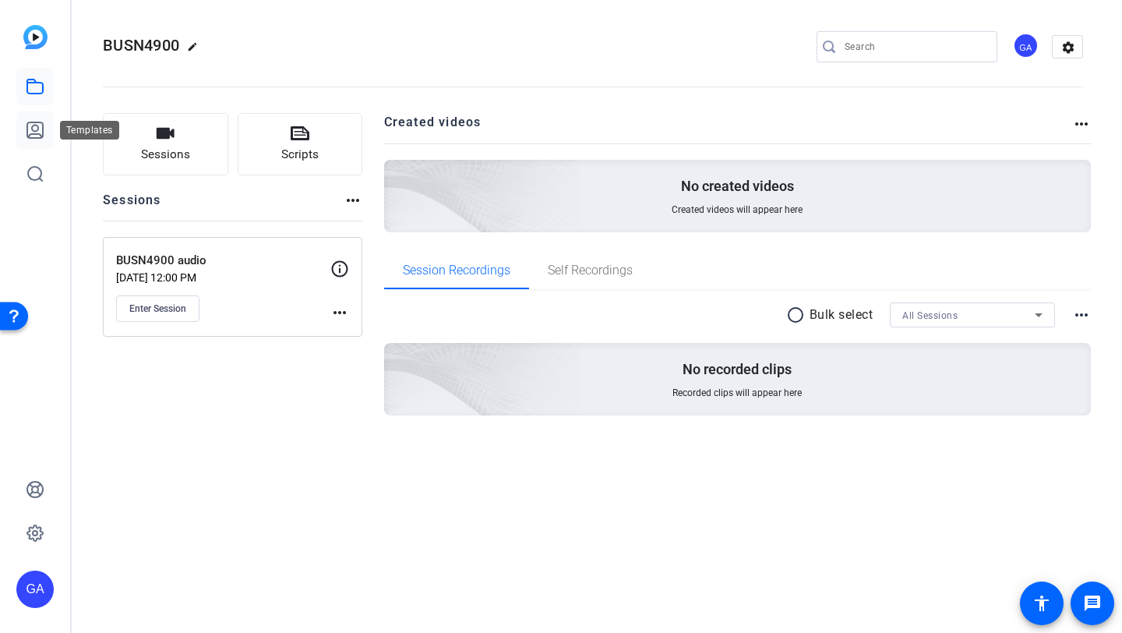
click at [37, 115] on link at bounding box center [34, 129] width 37 height 37
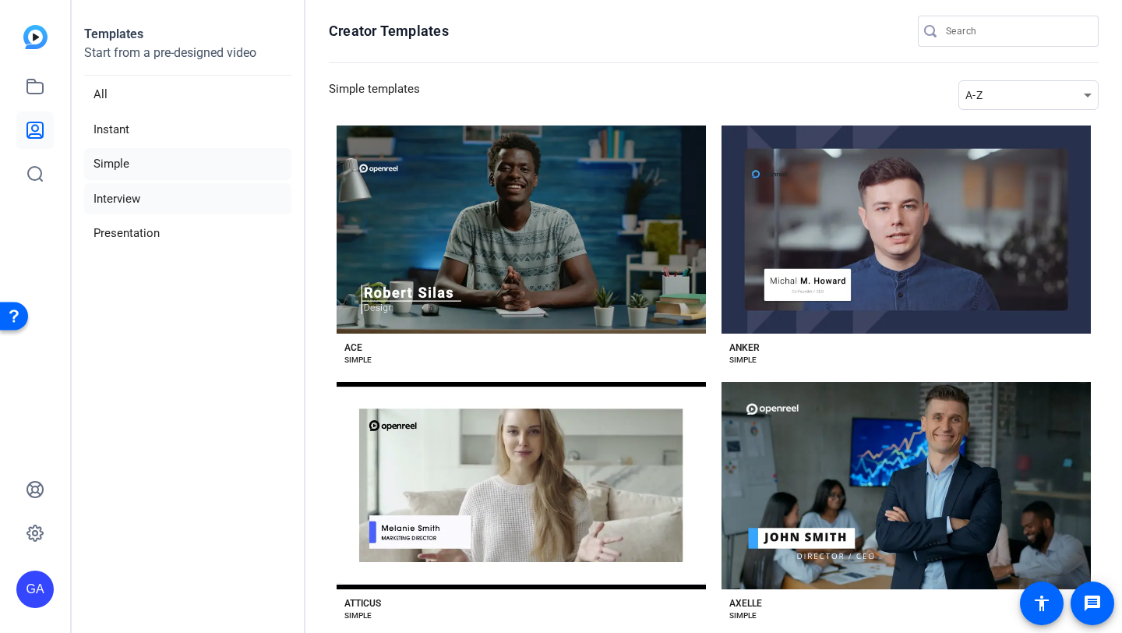
click at [175, 207] on li "Interview" at bounding box center [187, 199] width 207 height 32
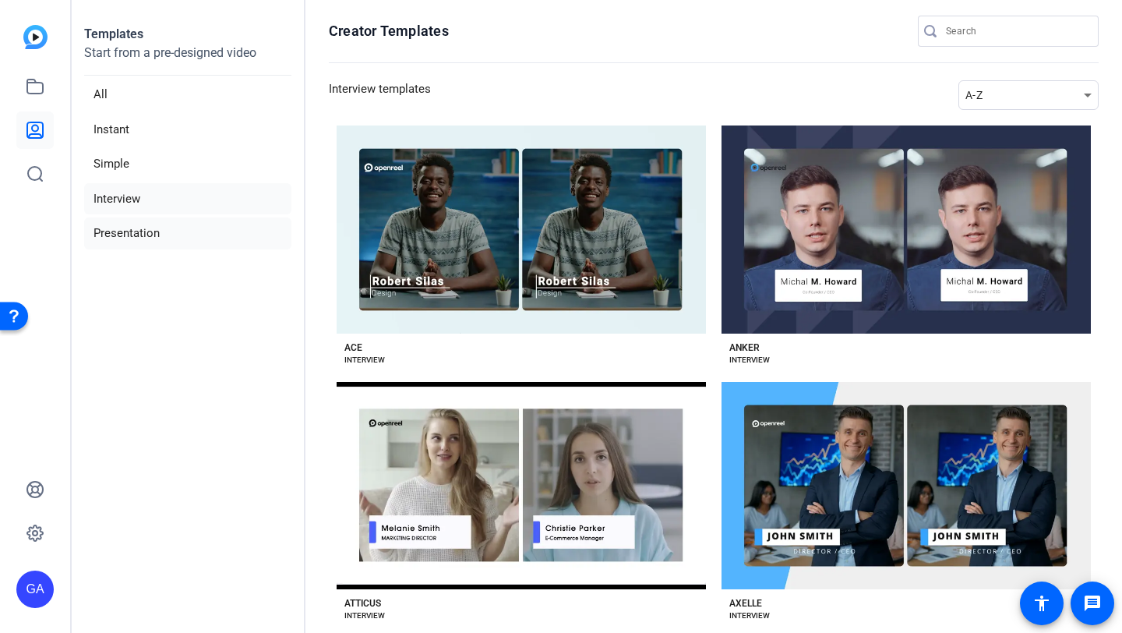
click at [179, 227] on li "Presentation" at bounding box center [187, 233] width 207 height 32
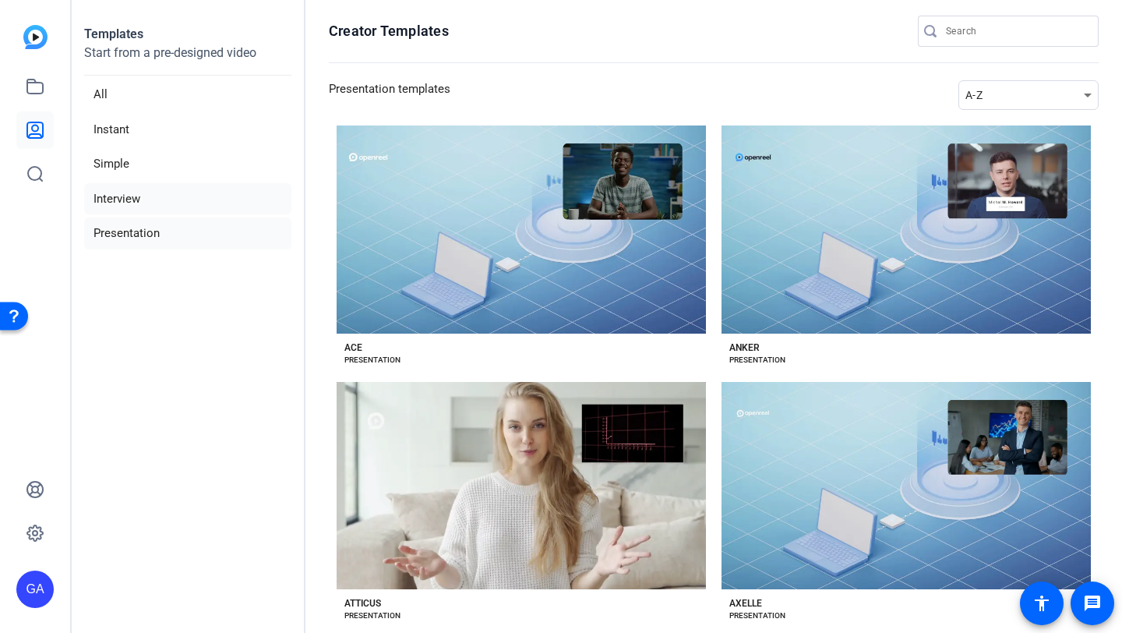
click at [182, 203] on li "Interview" at bounding box center [187, 199] width 207 height 32
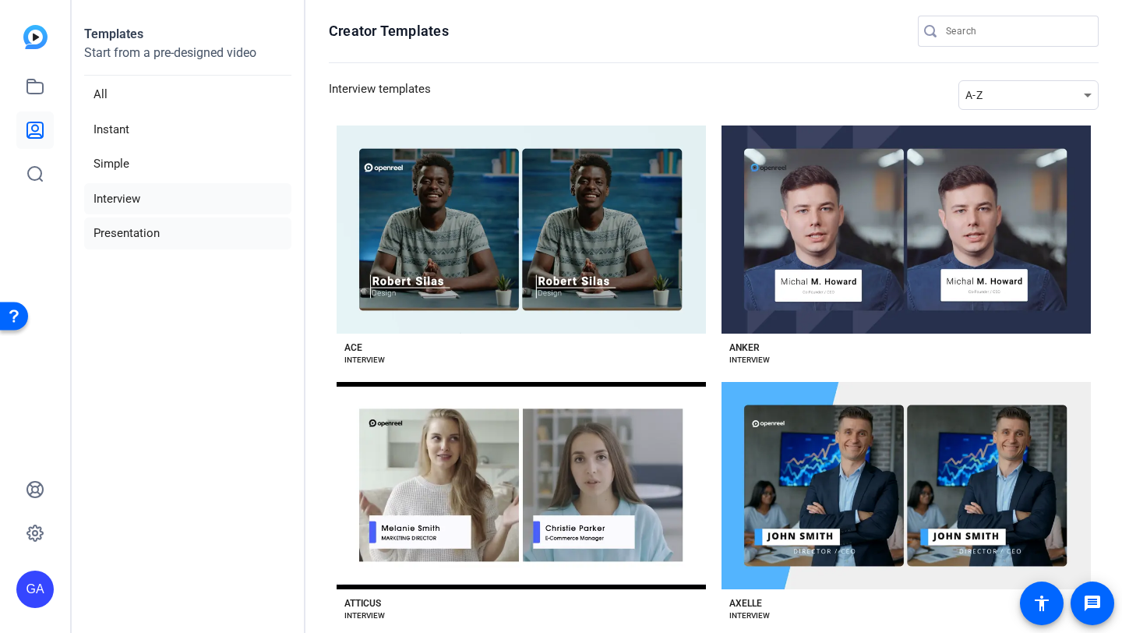
click at [182, 224] on li "Presentation" at bounding box center [187, 233] width 207 height 32
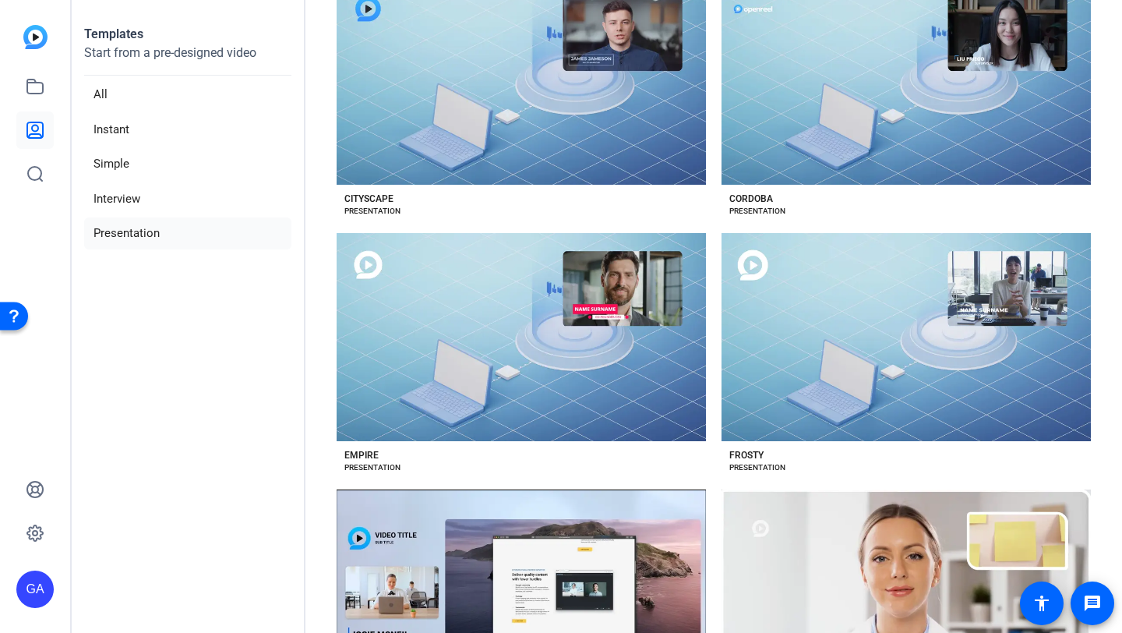
scroll to position [880, 0]
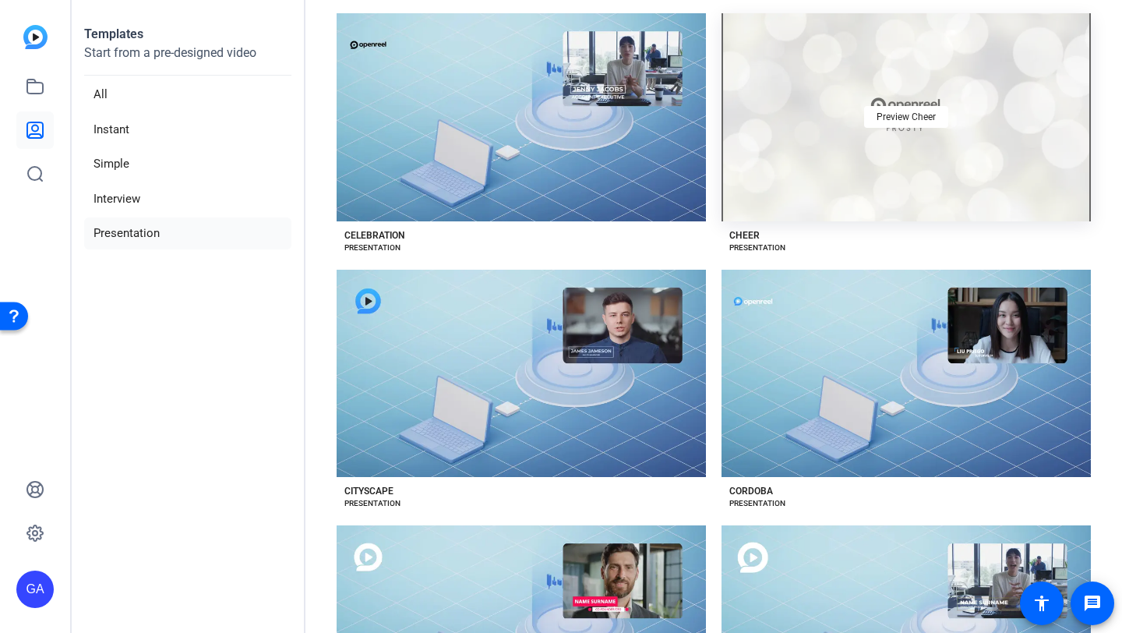
click at [909, 90] on div "Preview Cheer" at bounding box center [905, 117] width 369 height 208
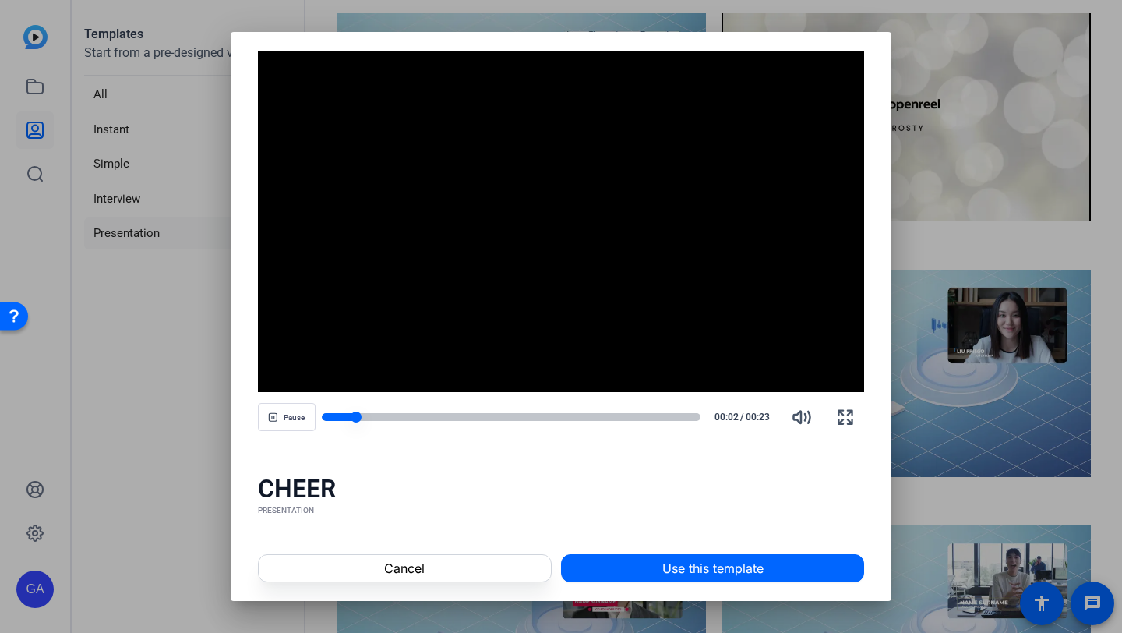
click at [397, 418] on div at bounding box center [511, 417] width 379 height 8
click at [414, 418] on div at bounding box center [511, 417] width 379 height 8
click at [470, 418] on div at bounding box center [511, 417] width 379 height 8
click at [516, 418] on div at bounding box center [511, 417] width 379 height 8
click at [574, 423] on div "Pause 00:12 / 00:23" at bounding box center [561, 416] width 607 height 37
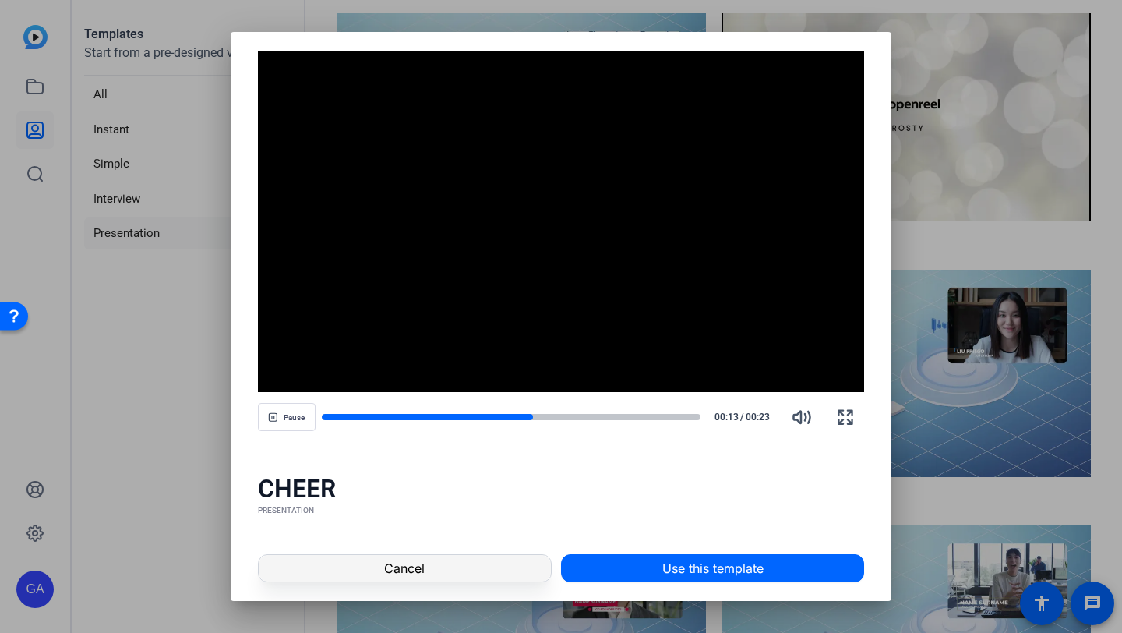
click at [471, 580] on span at bounding box center [405, 567] width 292 height 37
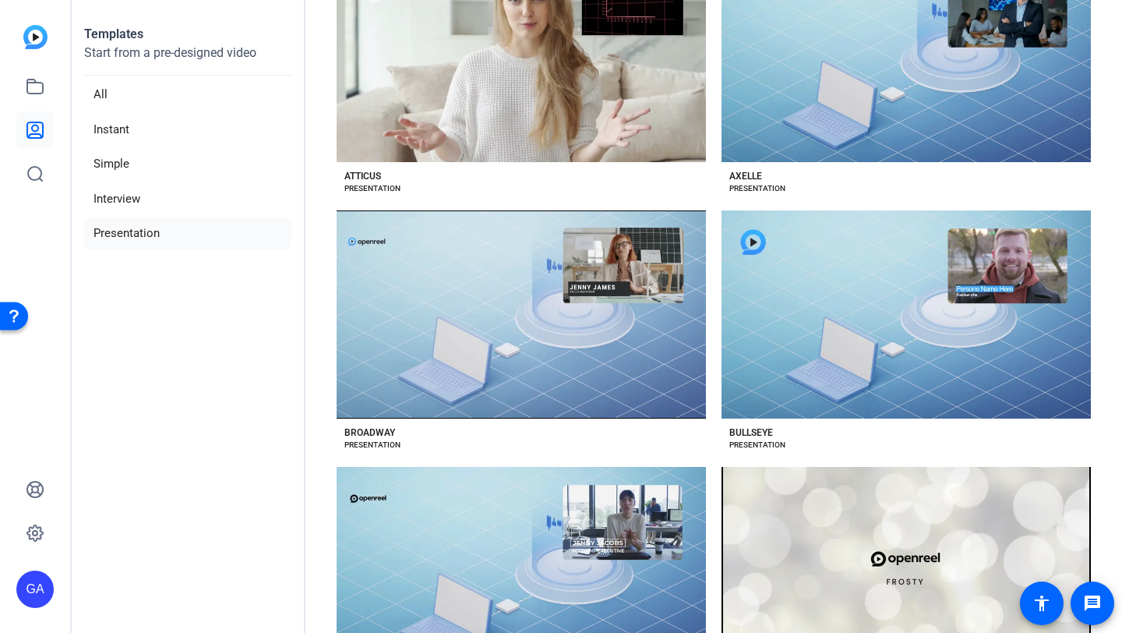
scroll to position [0, 0]
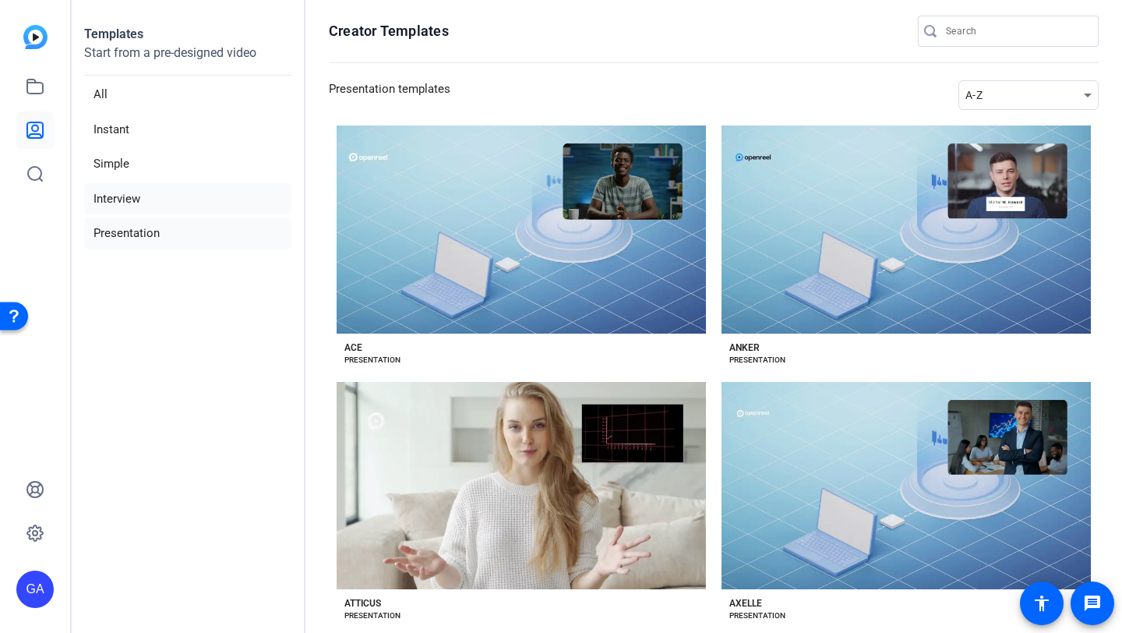
click at [171, 203] on li "Interview" at bounding box center [187, 199] width 207 height 32
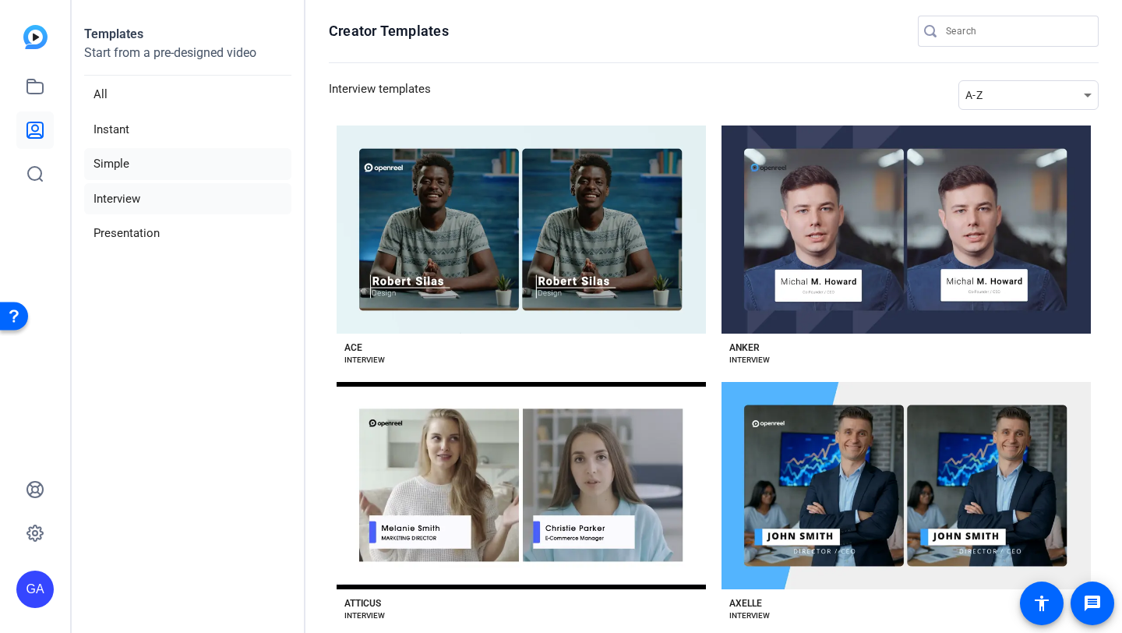
click at [163, 168] on li "Simple" at bounding box center [187, 164] width 207 height 32
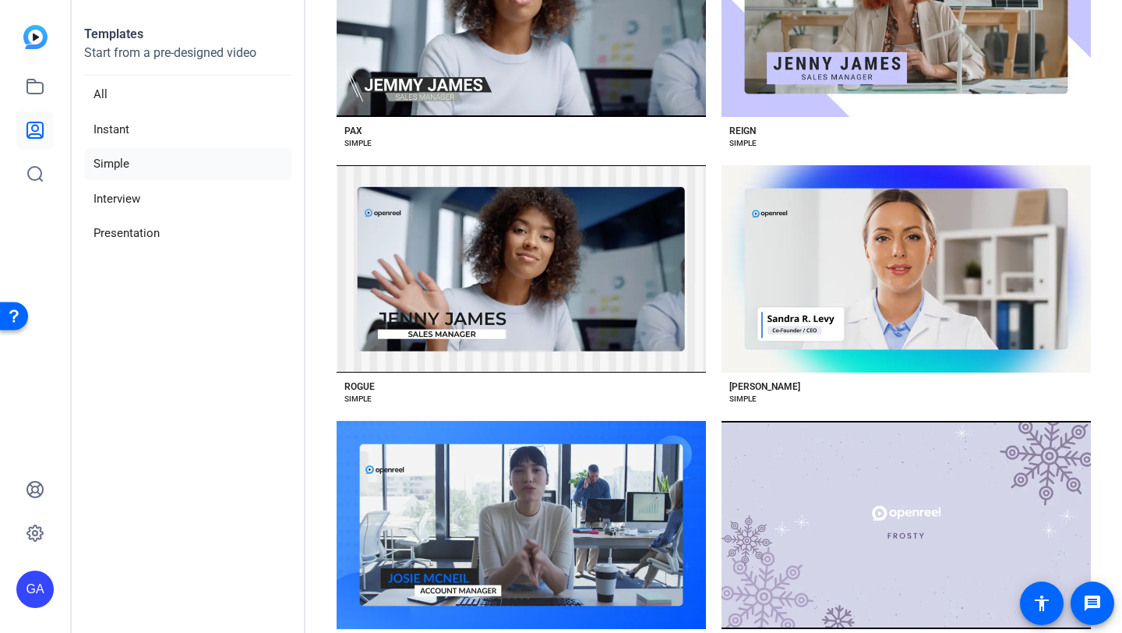
scroll to position [2336, 0]
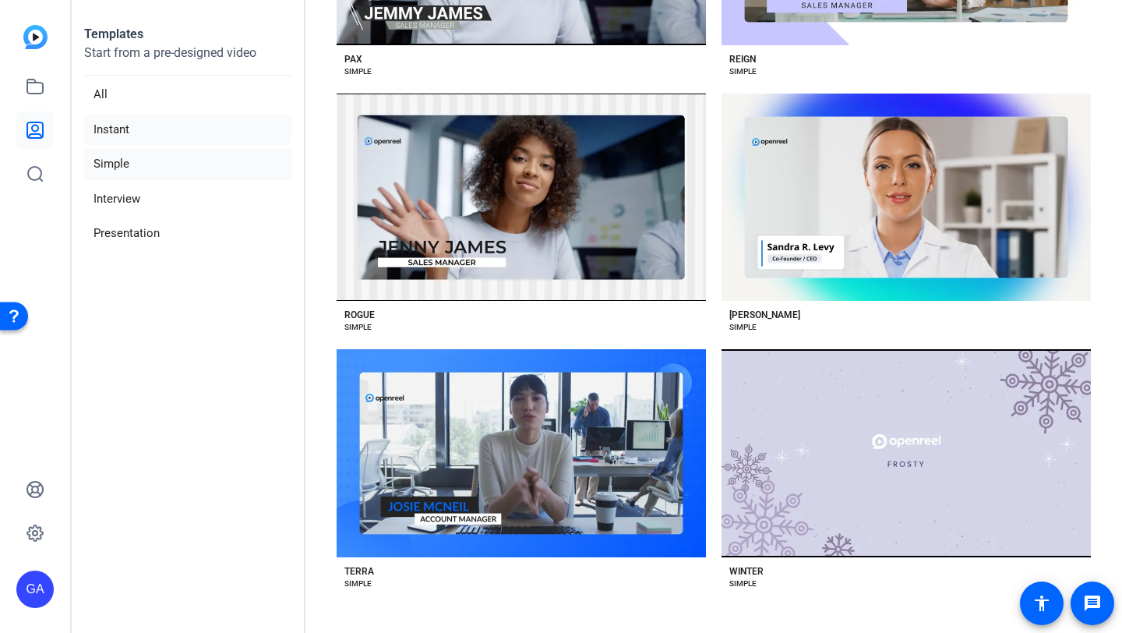
click at [179, 116] on li "Instant" at bounding box center [187, 130] width 207 height 32
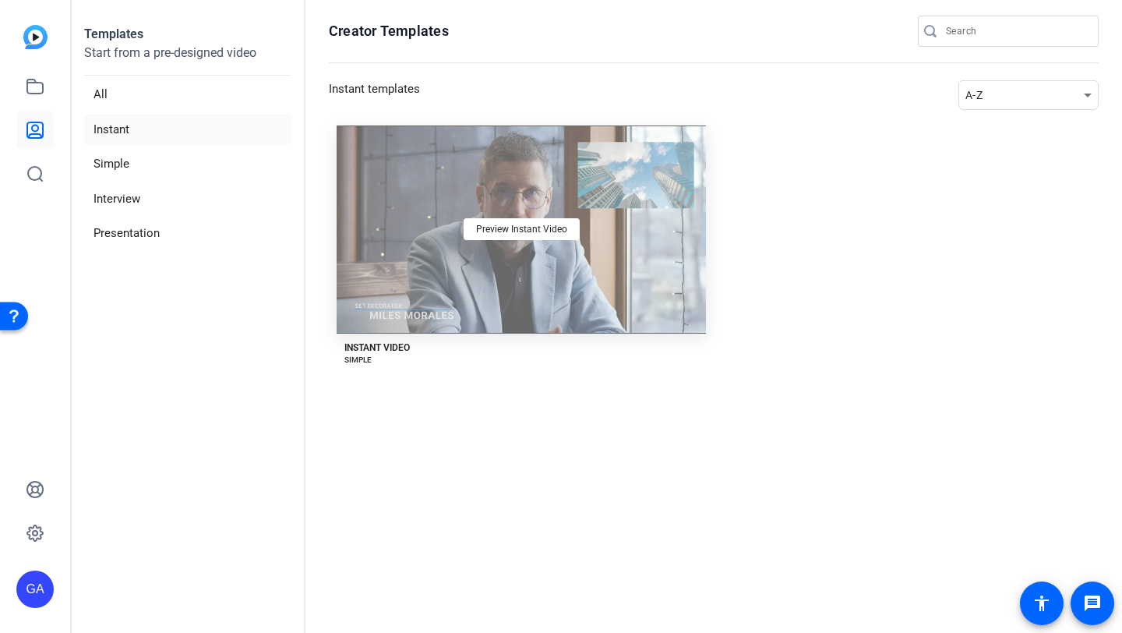
click at [608, 213] on div "Preview Instant Video" at bounding box center [521, 229] width 369 height 208
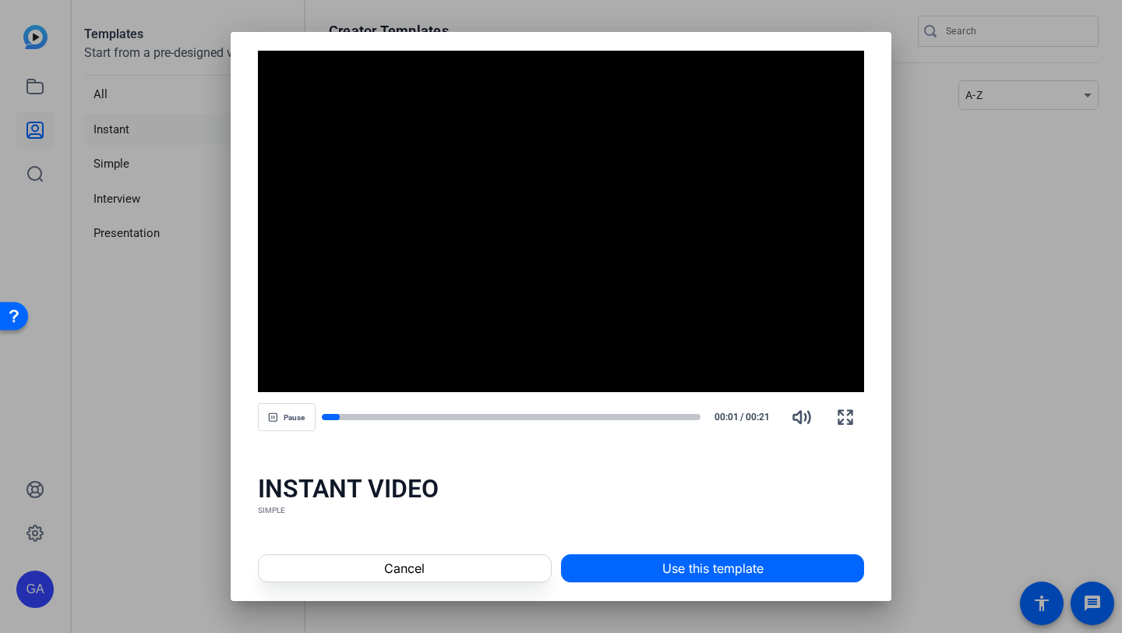
click at [386, 428] on div "Pause 00:01 / 00:21" at bounding box center [561, 416] width 607 height 37
click at [397, 423] on div "Pause 00:01 / 00:21" at bounding box center [561, 416] width 607 height 37
click at [404, 414] on div at bounding box center [511, 417] width 379 height 8
click at [414, 413] on div at bounding box center [511, 417] width 379 height 8
click at [454, 559] on span at bounding box center [405, 567] width 292 height 37
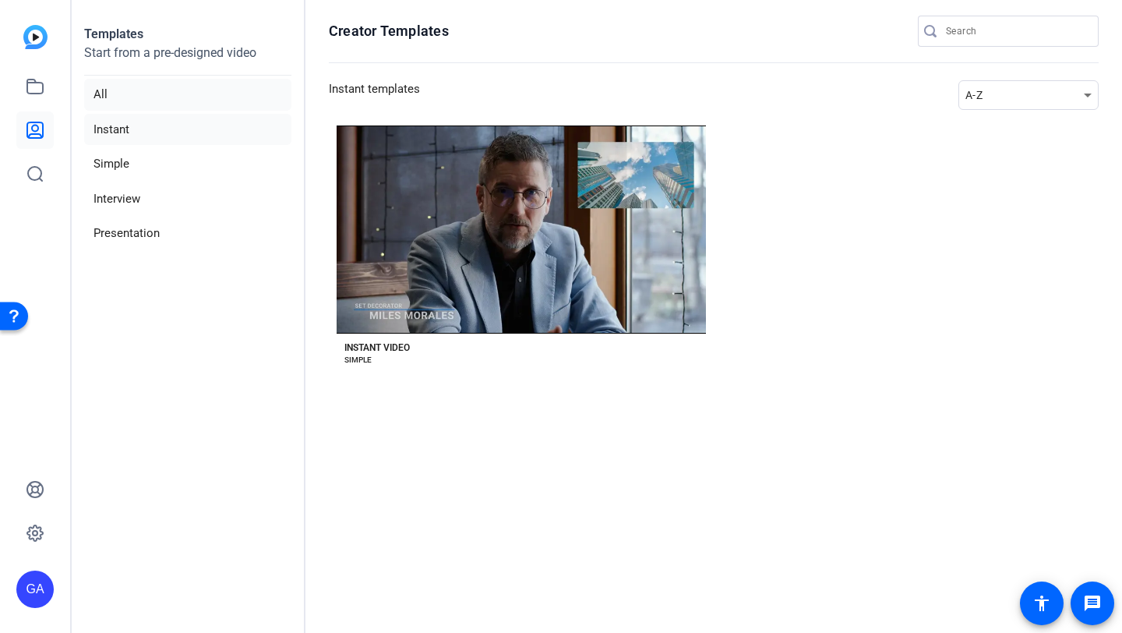
click at [108, 91] on li "All" at bounding box center [187, 95] width 207 height 32
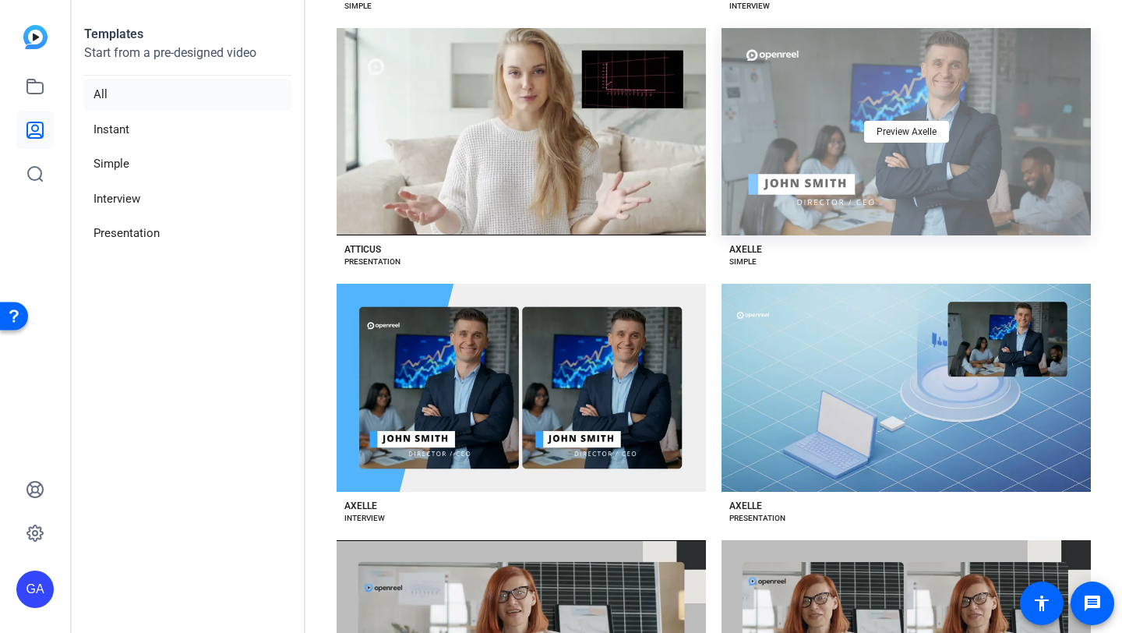
scroll to position [1124, 0]
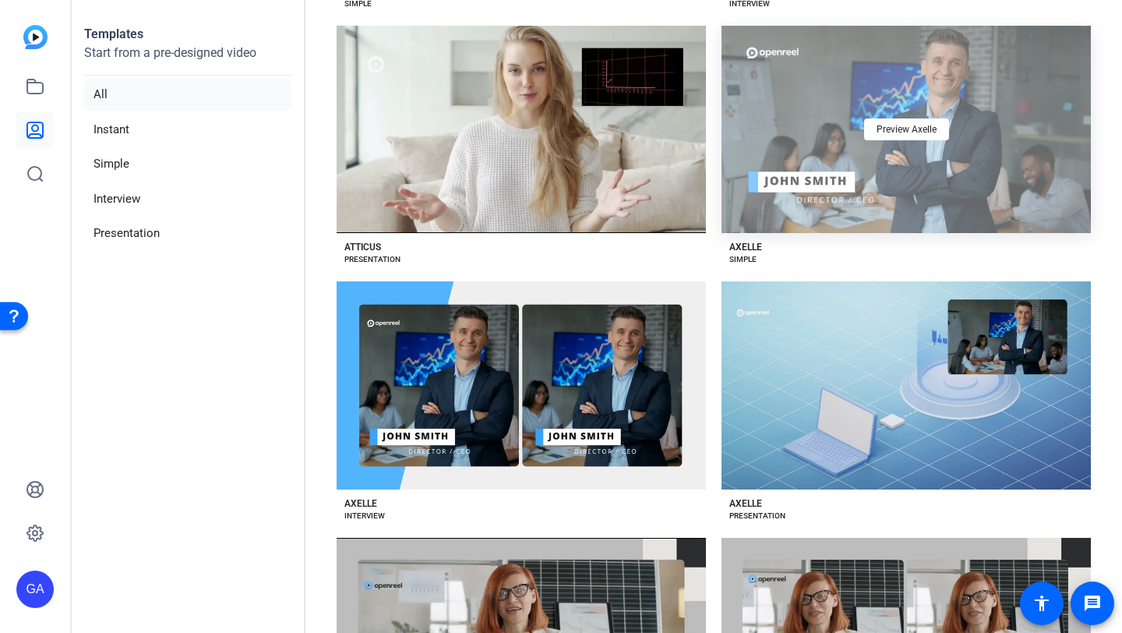
click at [887, 182] on div "Preview Axelle" at bounding box center [905, 130] width 369 height 208
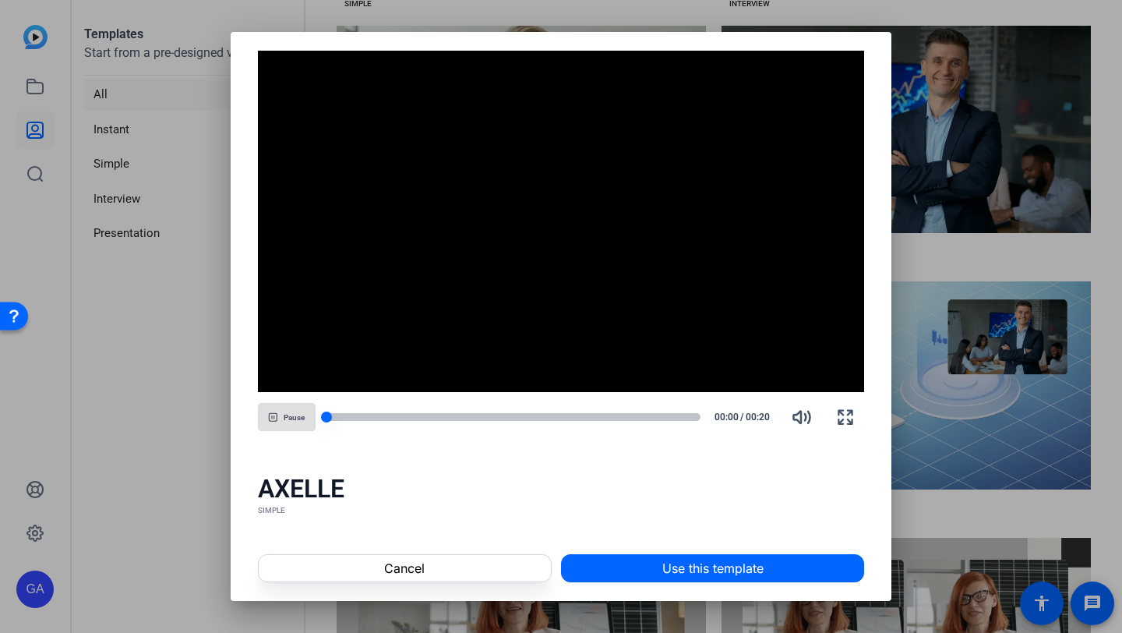
click at [396, 411] on div at bounding box center [511, 416] width 379 height 11
click at [524, 423] on div "Pause 00:07 / 00:20" at bounding box center [561, 416] width 607 height 37
click at [543, 418] on div at bounding box center [511, 417] width 379 height 8
click at [562, 415] on div at bounding box center [511, 417] width 379 height 8
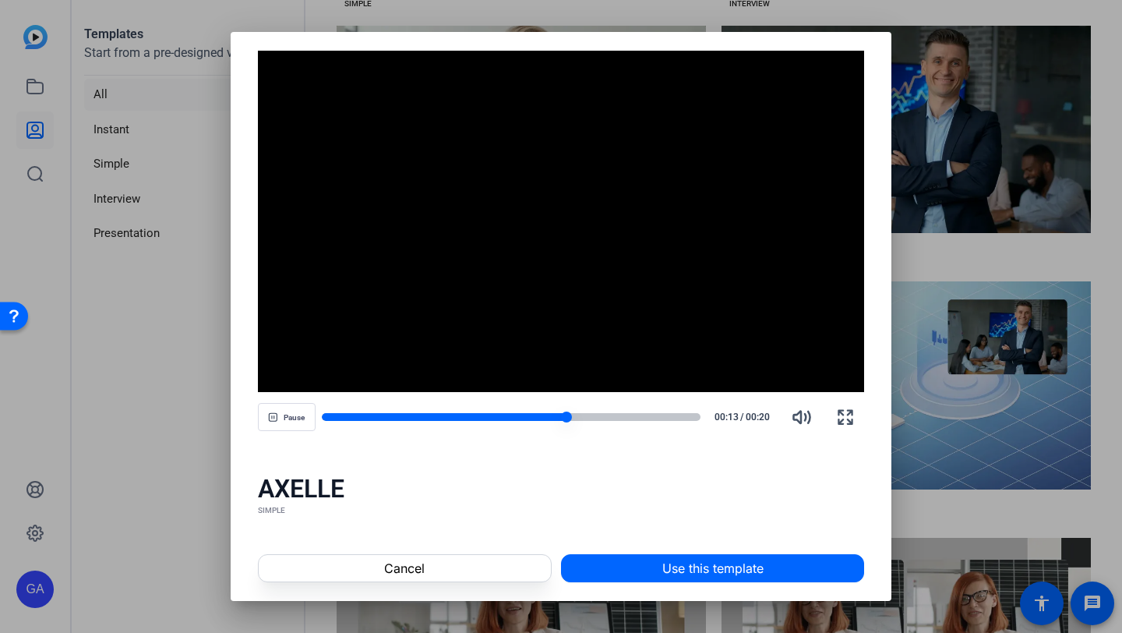
click at [622, 418] on div at bounding box center [511, 417] width 379 height 8
click at [473, 570] on span at bounding box center [405, 567] width 292 height 37
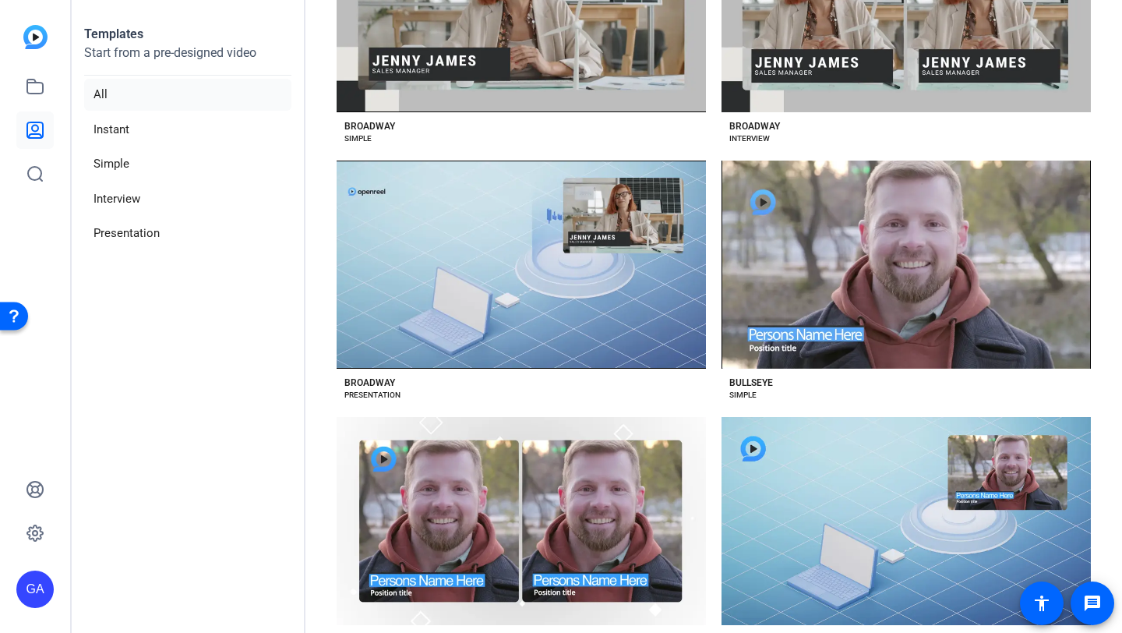
scroll to position [1758, 0]
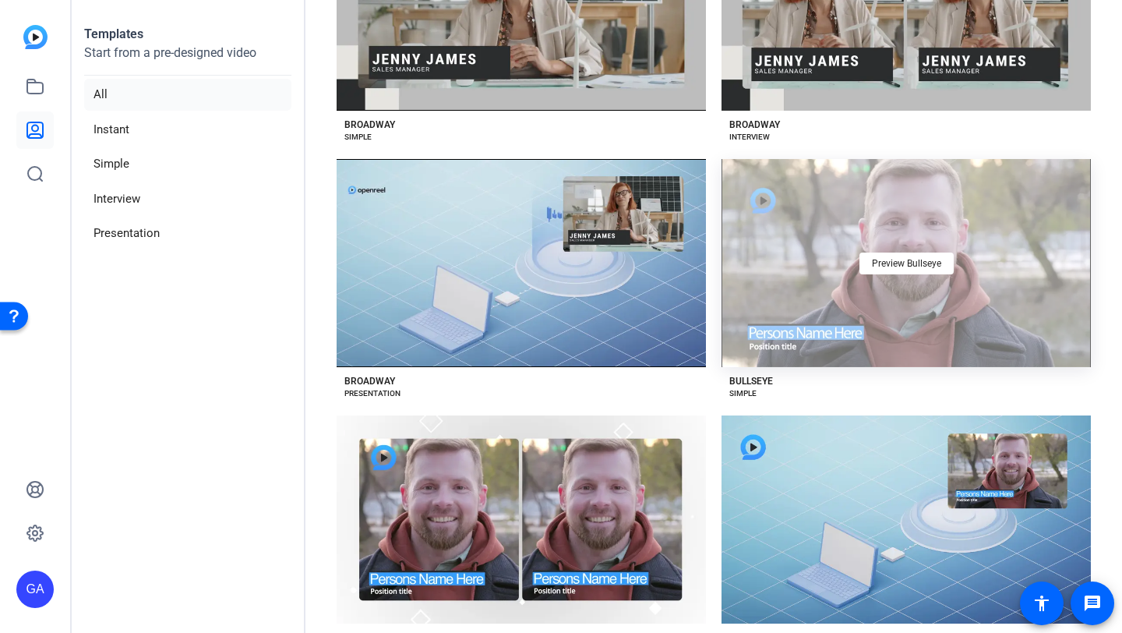
click at [965, 284] on div "Preview Bullseye" at bounding box center [905, 263] width 369 height 208
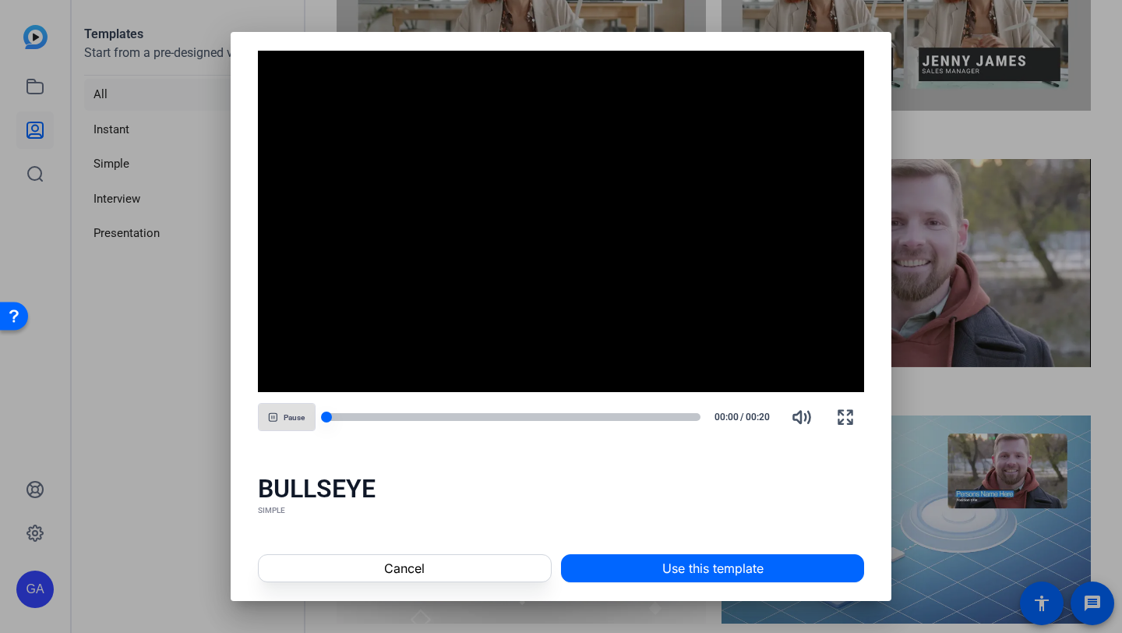
click at [390, 420] on div at bounding box center [511, 417] width 379 height 8
click at [470, 418] on div at bounding box center [511, 417] width 379 height 8
click at [592, 417] on div at bounding box center [511, 417] width 379 height 8
click at [660, 423] on div "Pause 00:15 / 00:20" at bounding box center [561, 416] width 607 height 37
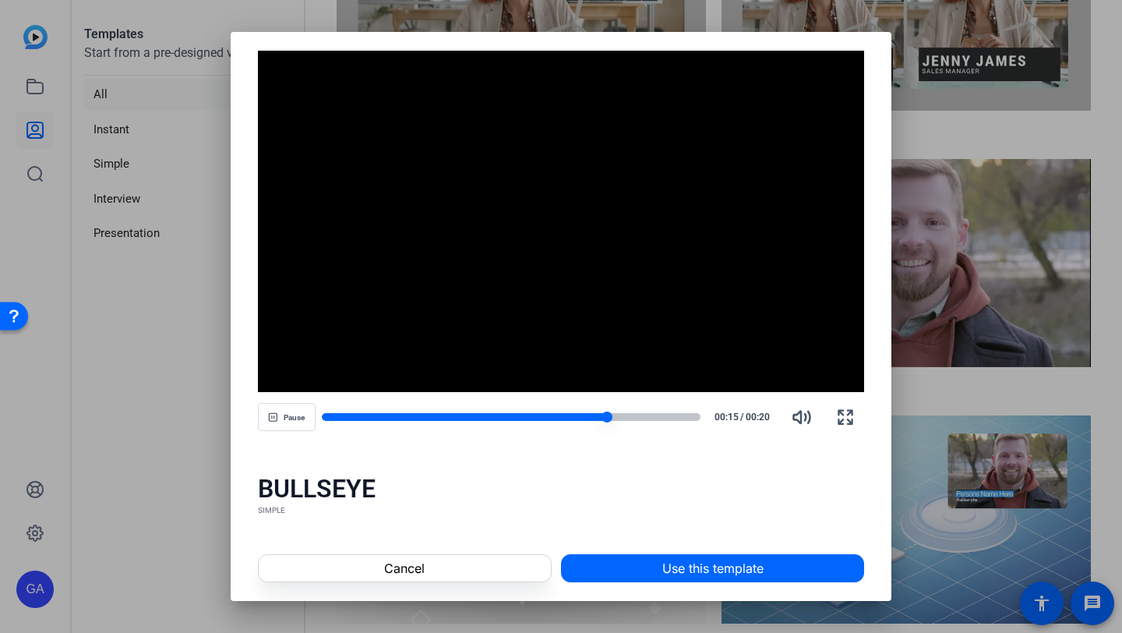
click at [665, 414] on div at bounding box center [511, 417] width 379 height 8
click at [485, 540] on div "Cancel Use this template" at bounding box center [561, 567] width 661 height 65
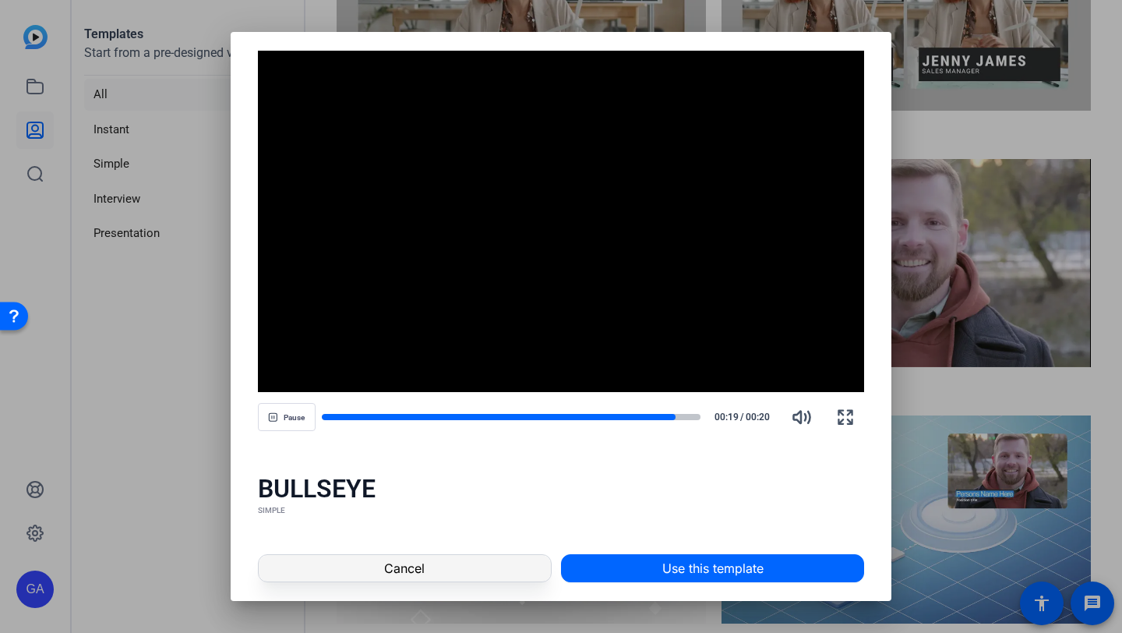
click at [485, 559] on span at bounding box center [405, 567] width 292 height 37
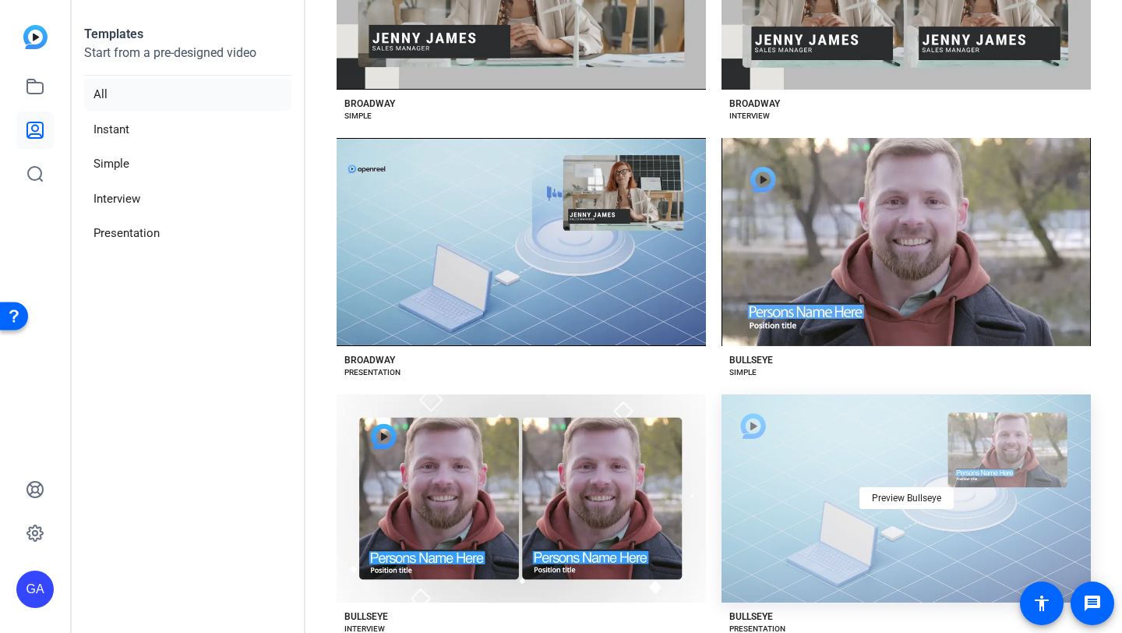
scroll to position [1680, 0]
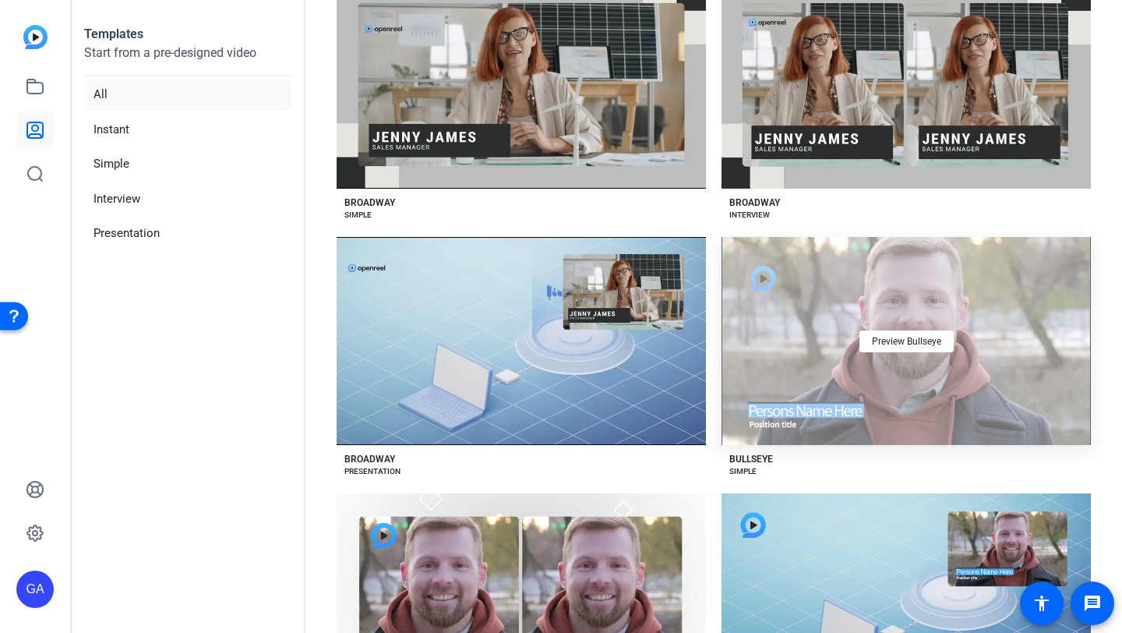
click at [883, 315] on div "Preview Bullseye" at bounding box center [905, 341] width 369 height 208
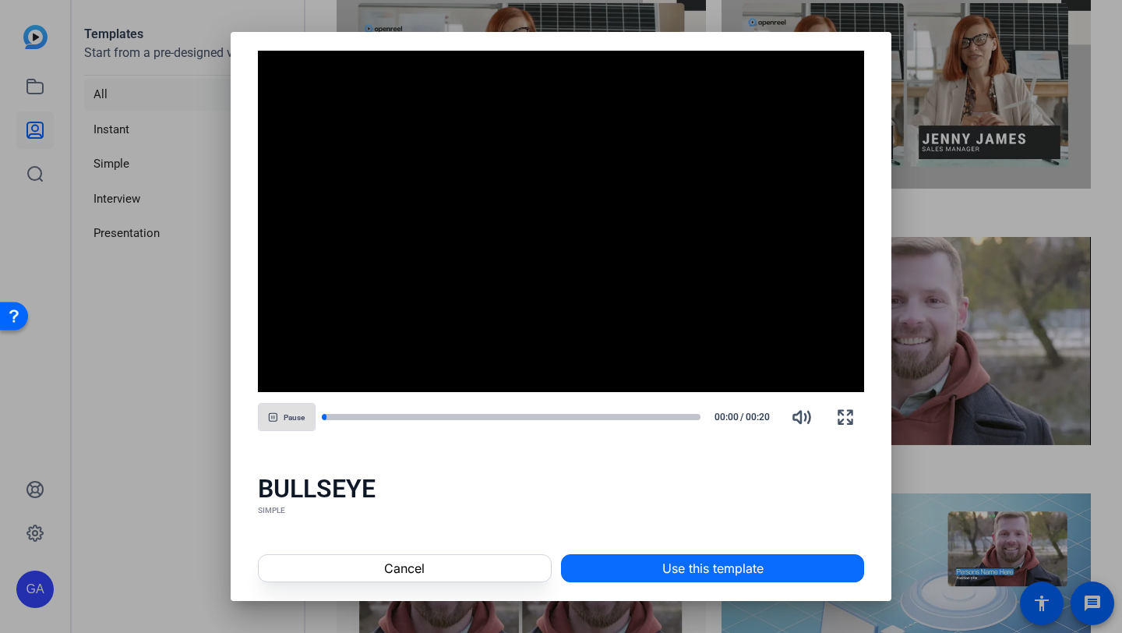
click at [737, 573] on span "Use this template" at bounding box center [712, 568] width 101 height 19
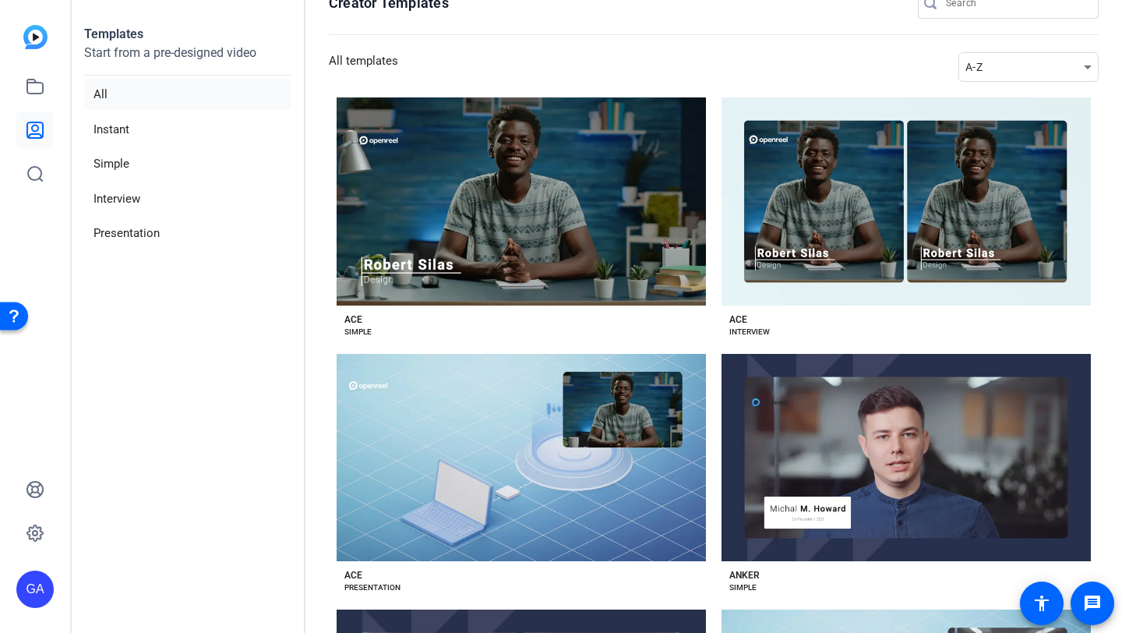
scroll to position [0, 0]
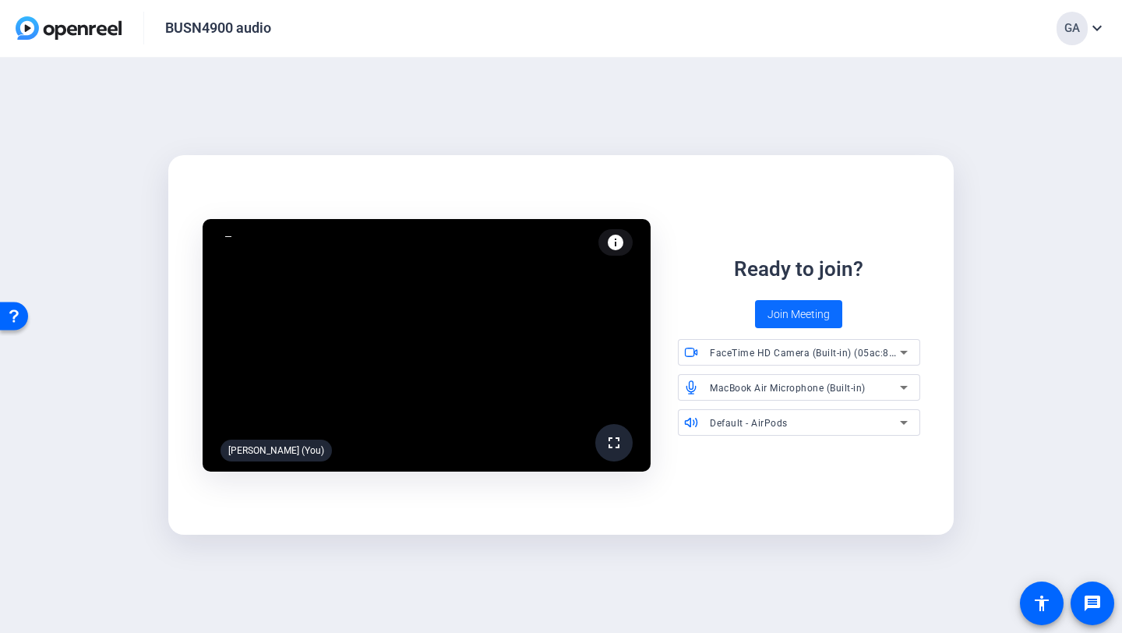
click at [797, 319] on span "Join Meeting" at bounding box center [798, 314] width 62 height 16
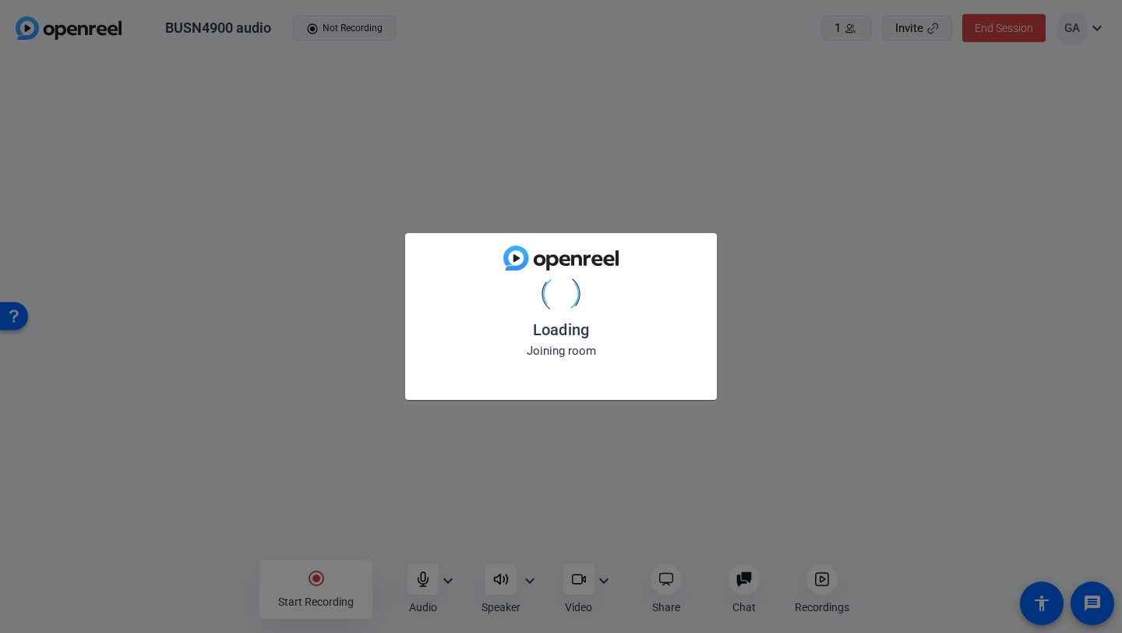
click at [813, 46] on div "Loading Joining room" at bounding box center [561, 316] width 1122 height 633
click at [991, 37] on div "Loading Joining room" at bounding box center [561, 316] width 1122 height 633
